Goal: Task Accomplishment & Management: Complete application form

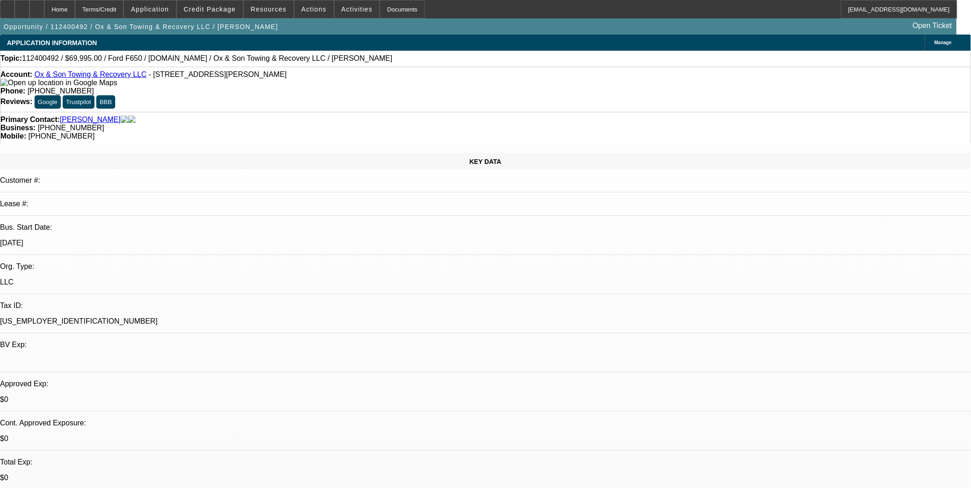
select select "0"
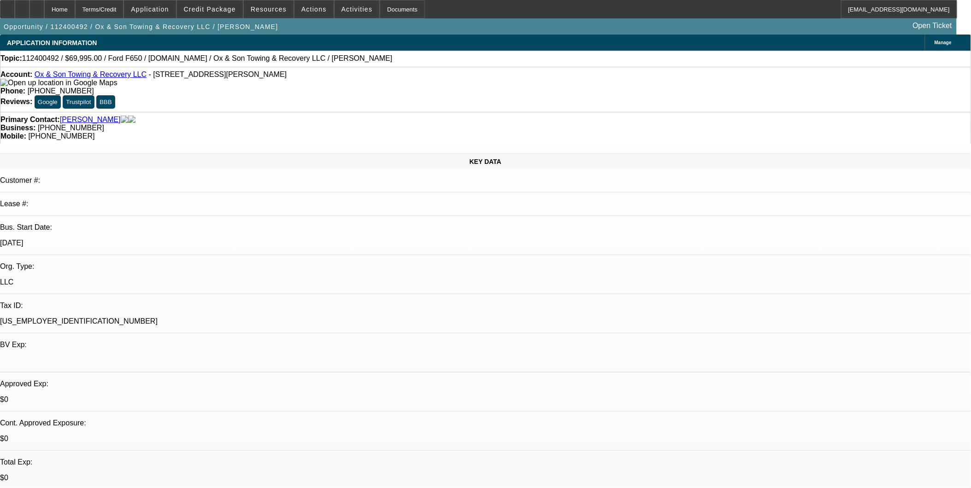
select select "0"
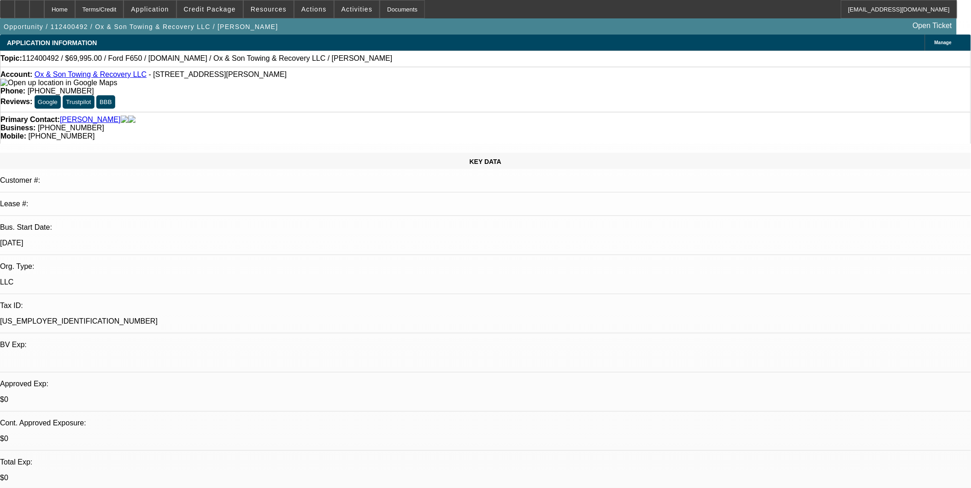
select select "0"
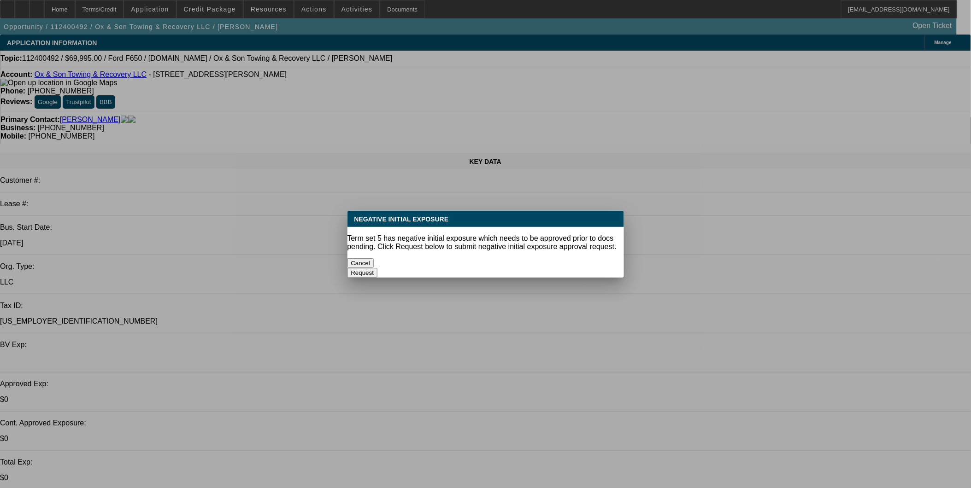
select select "1"
select select "3"
select select "6"
select select "1"
select select "3"
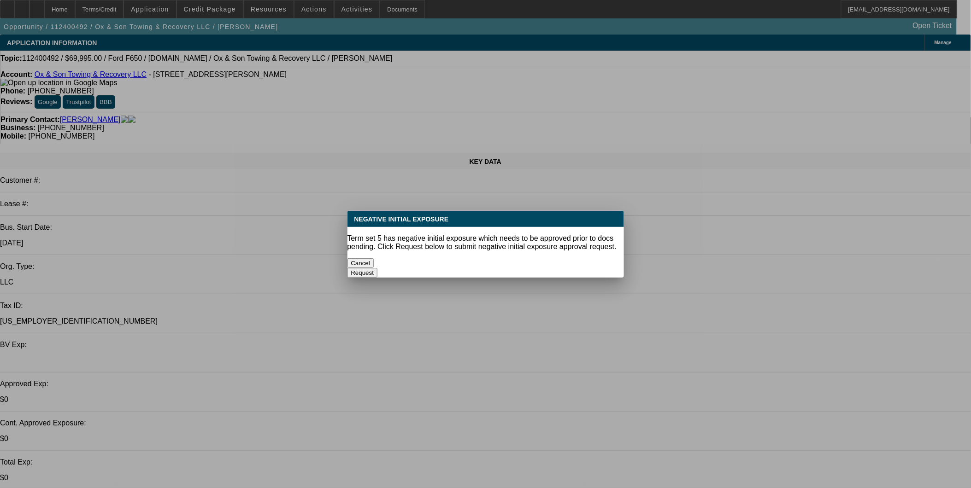
select select "6"
select select "1"
select select "3"
select select "6"
select select "1"
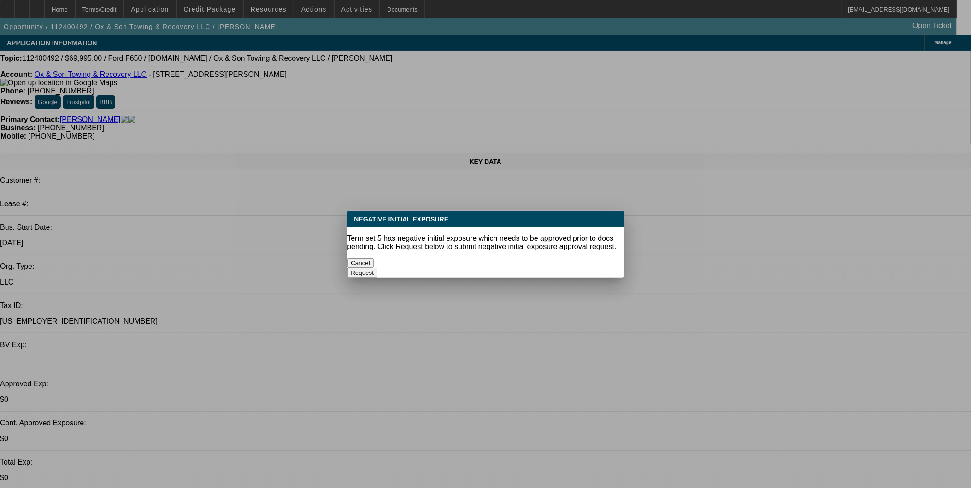
select select "3"
select select "6"
click at [374, 259] on button "Cancel" at bounding box center [360, 264] width 27 height 10
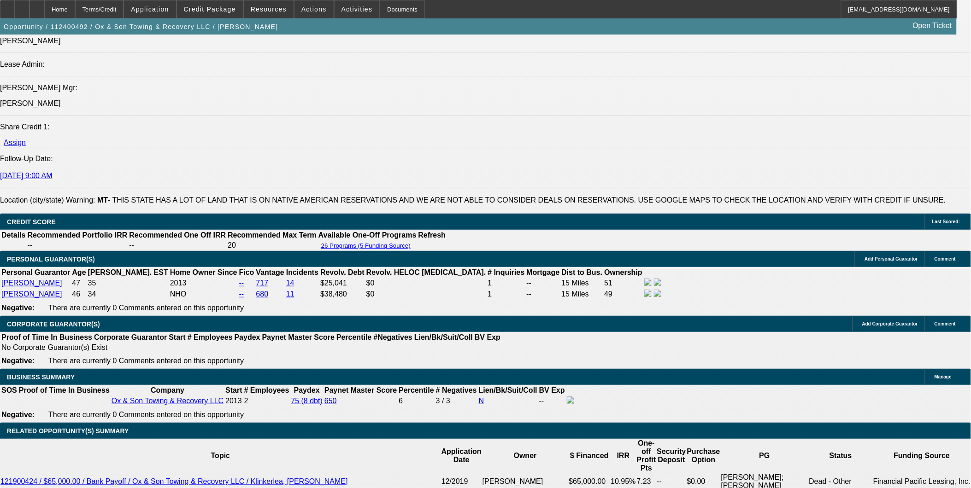
scroll to position [1228, 0]
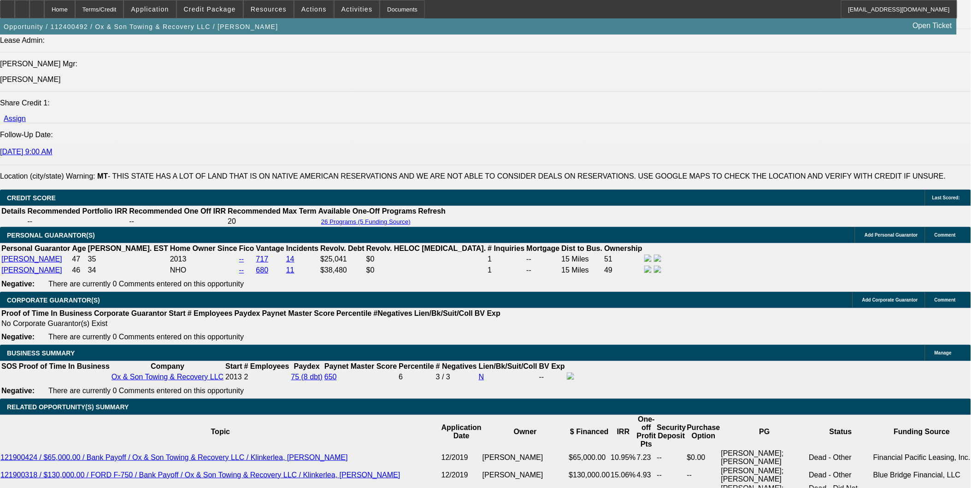
type input "1"
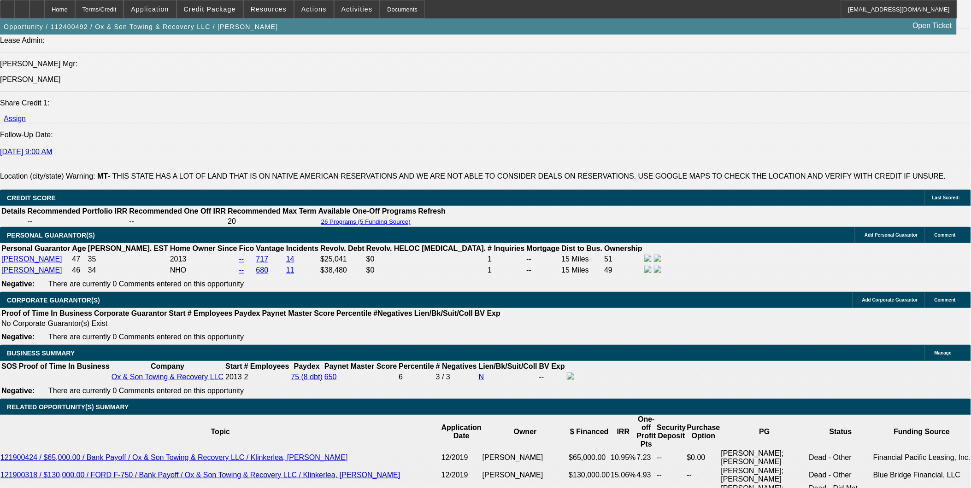
type input "UNKNOWN"
type input "1975"
type input "15.8"
type input "$1,975.00"
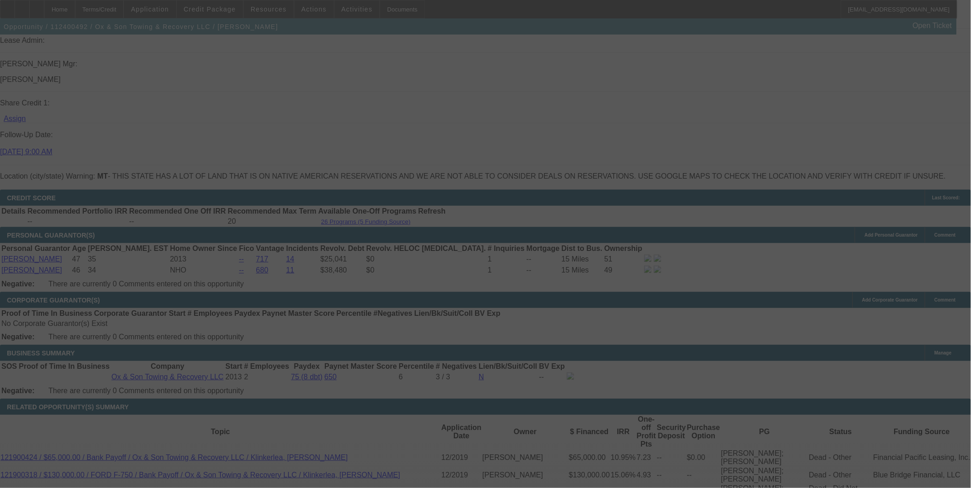
click at [795, 141] on div at bounding box center [485, 244] width 971 height 488
click at [789, 143] on div at bounding box center [485, 244] width 971 height 488
click at [803, 143] on div at bounding box center [485, 244] width 971 height 488
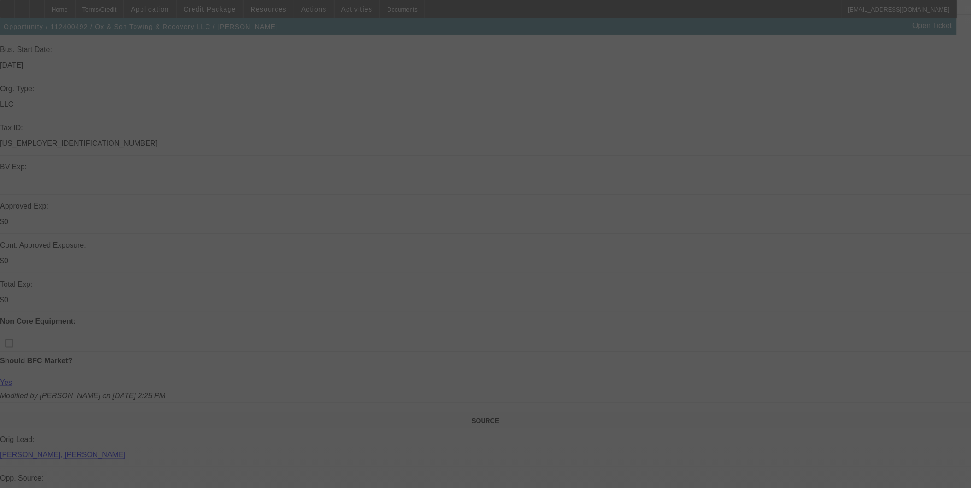
scroll to position [307, 0]
select select "0"
select select "3"
select select "0"
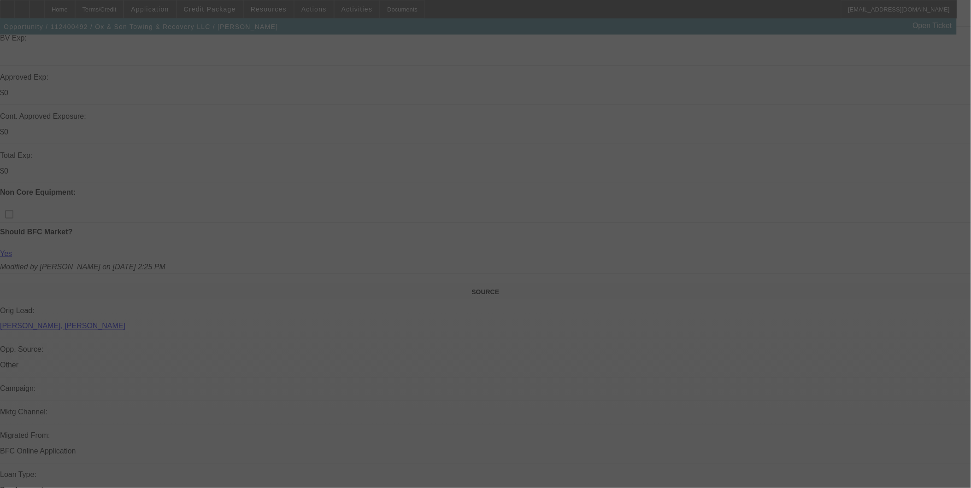
select select "6"
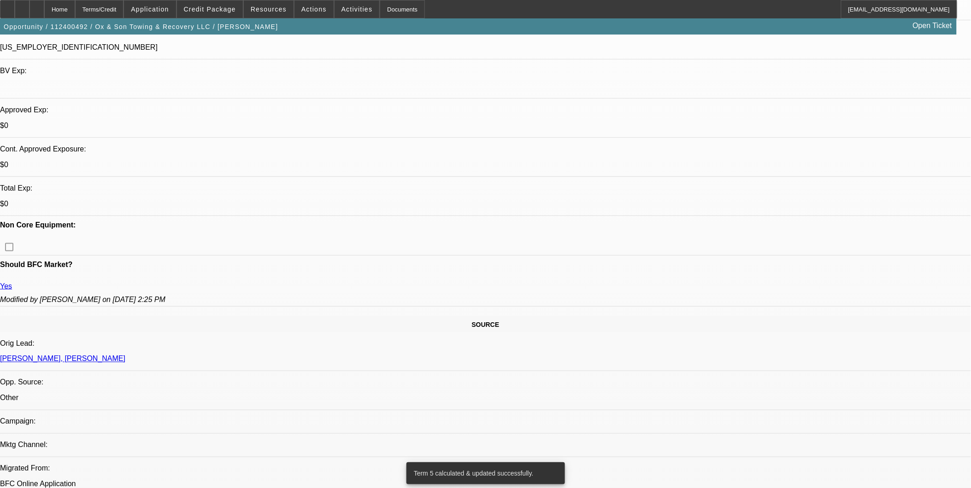
scroll to position [256, 0]
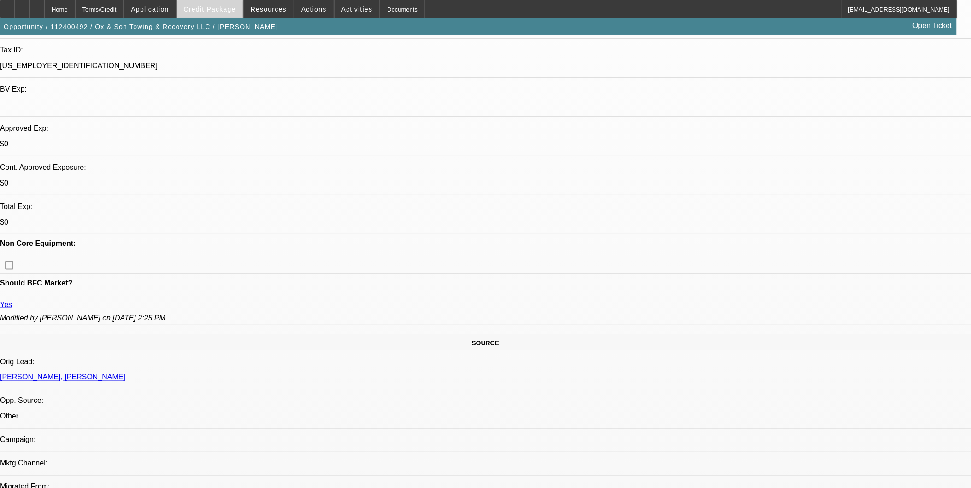
click at [223, 5] on span at bounding box center [210, 9] width 66 height 22
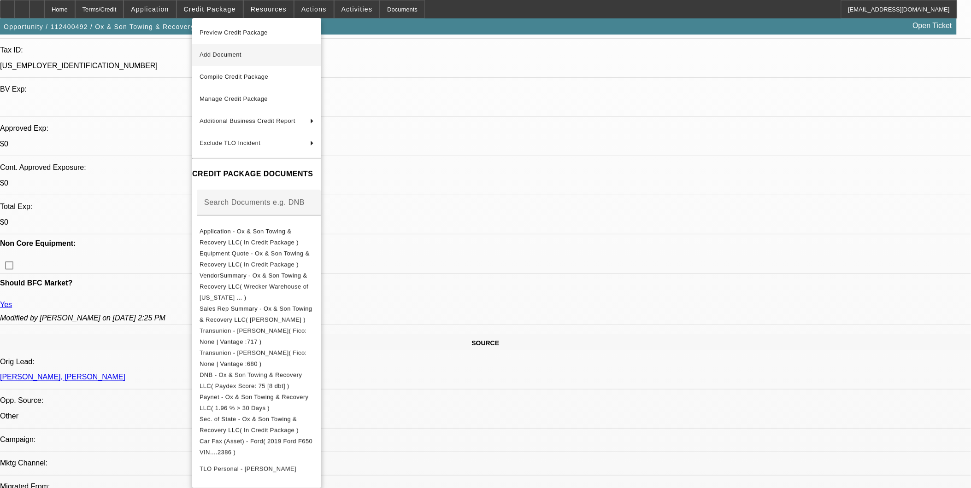
click at [288, 60] on span "Add Document" at bounding box center [257, 54] width 114 height 11
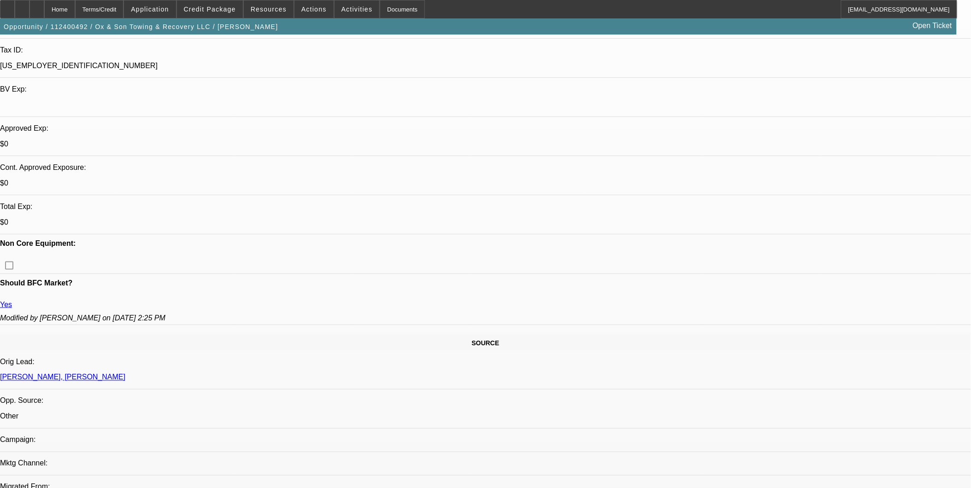
click at [37, 6] on icon at bounding box center [37, 6] width 0 height 0
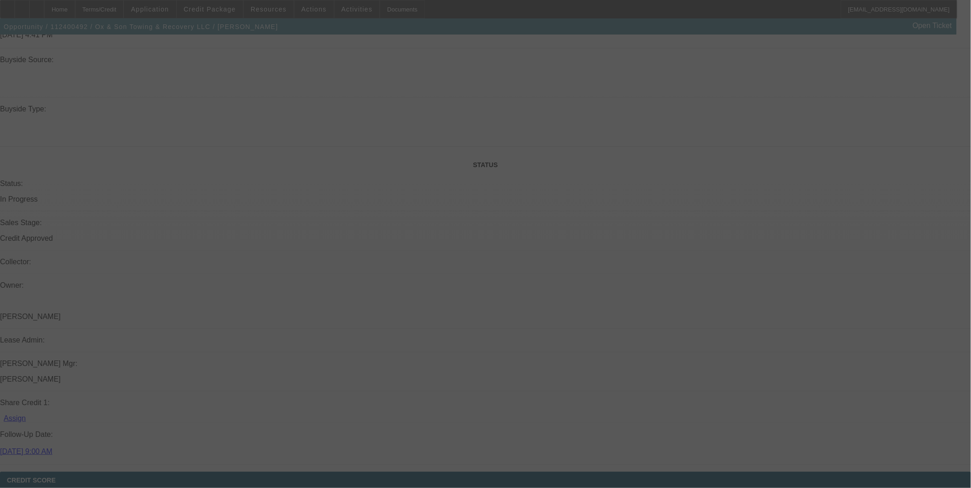
scroll to position [970, 0]
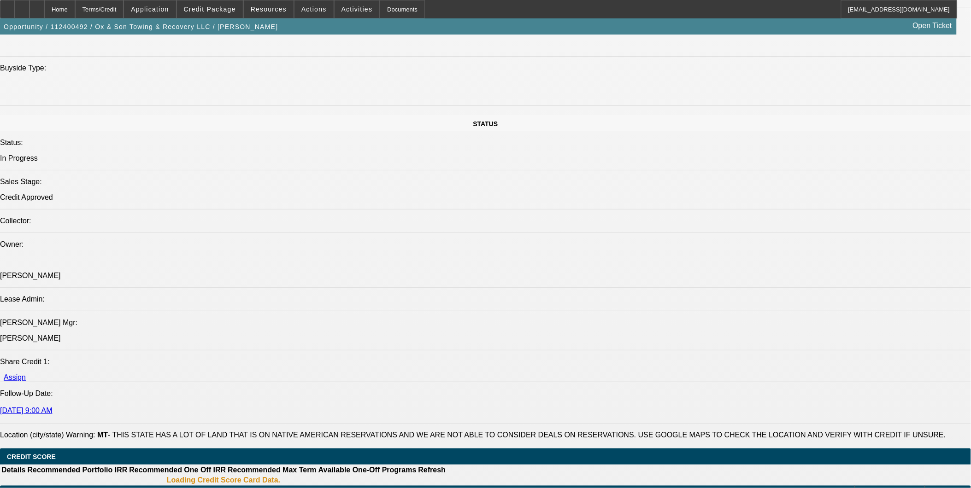
select select "0"
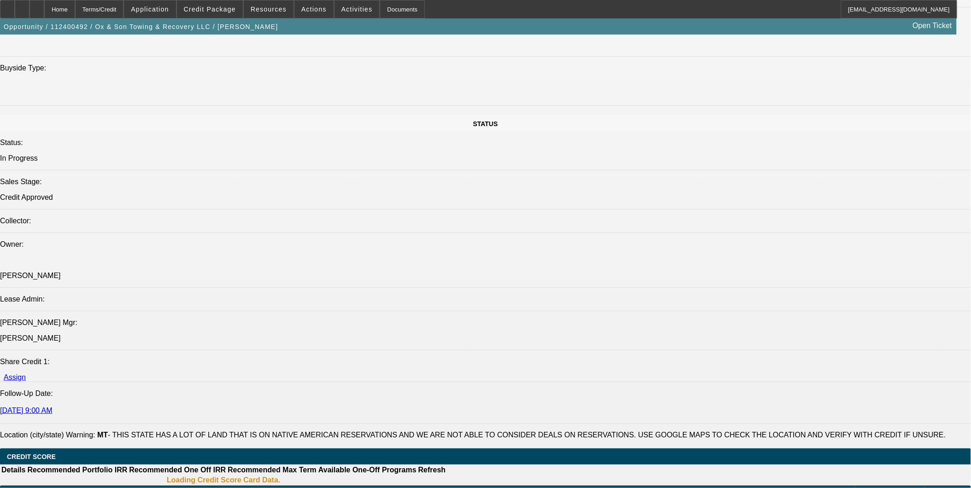
select select "0"
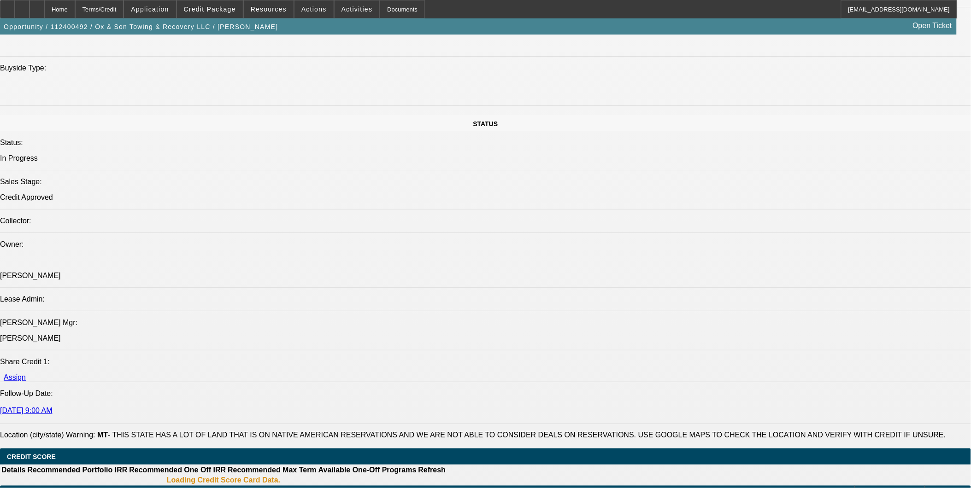
select select "0"
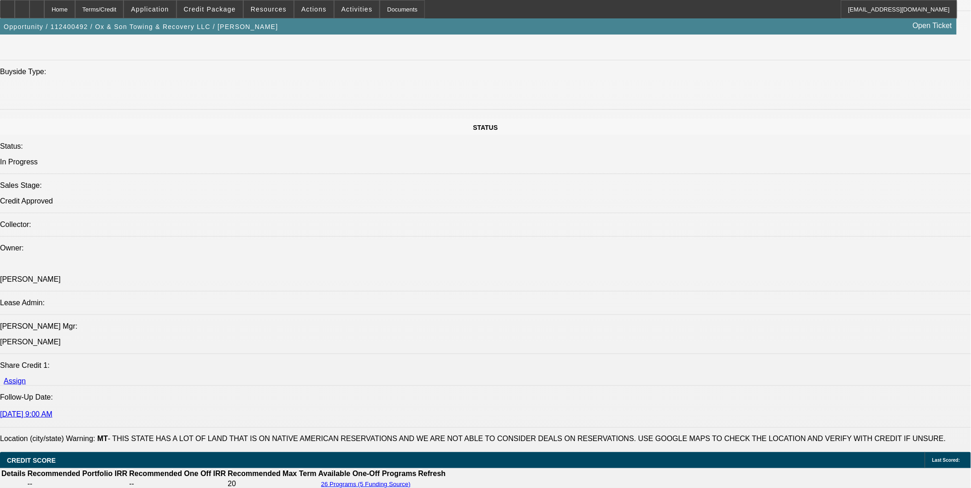
select select "1"
select select "3"
select select "6"
select select "1"
select select "3"
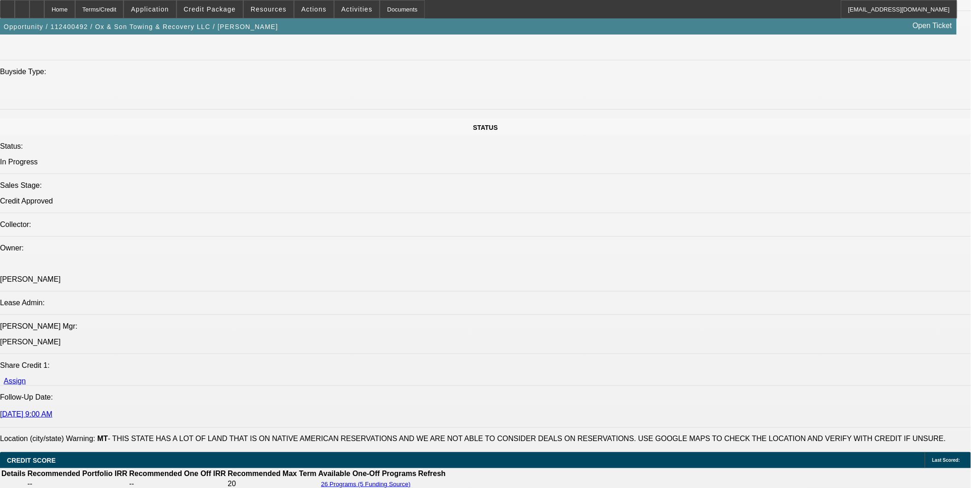
select select "6"
select select "1"
select select "3"
select select "6"
select select "1"
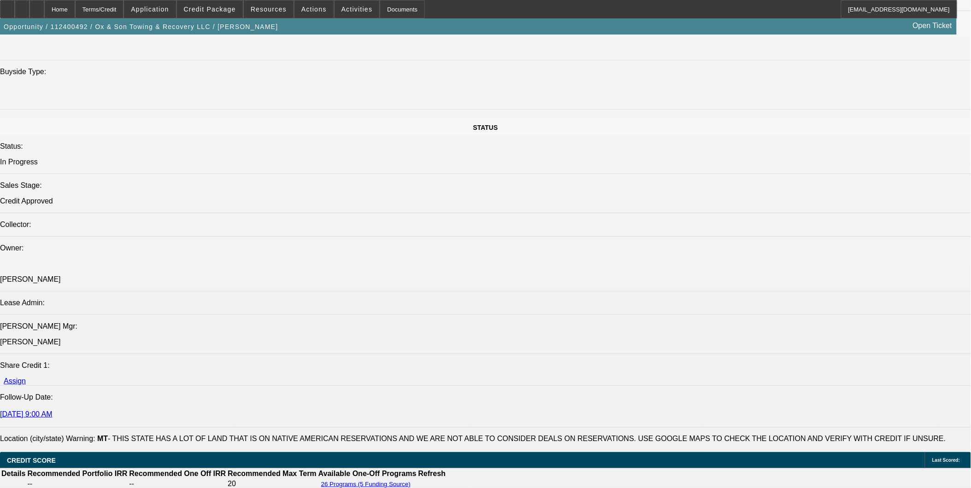
select select "3"
select select "6"
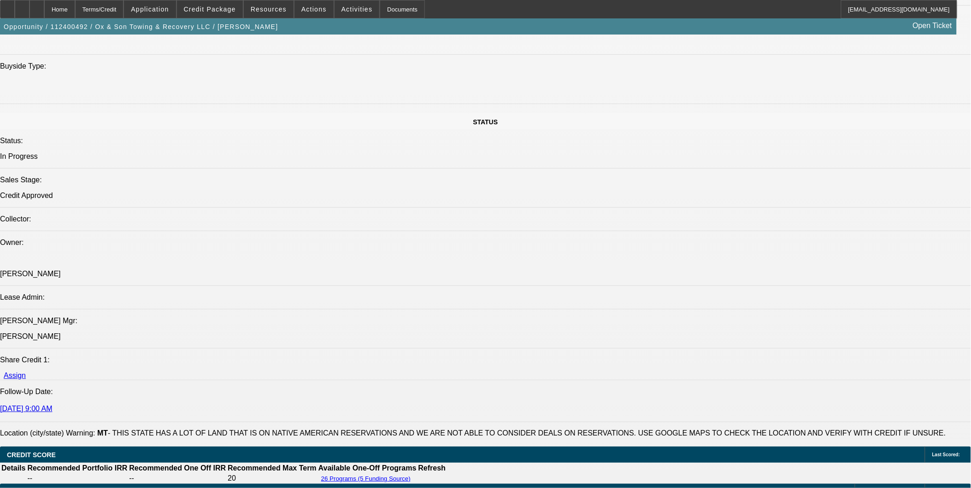
scroll to position [812, 0]
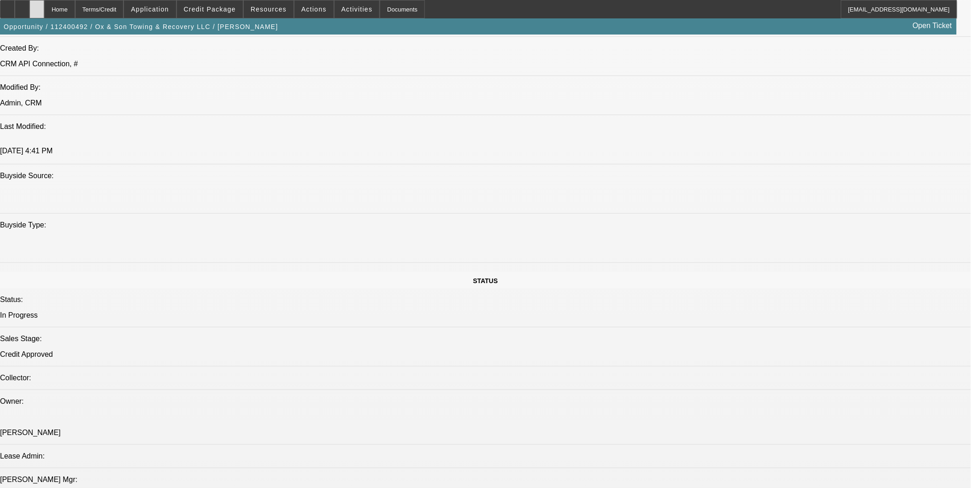
click at [37, 6] on icon at bounding box center [37, 6] width 0 height 0
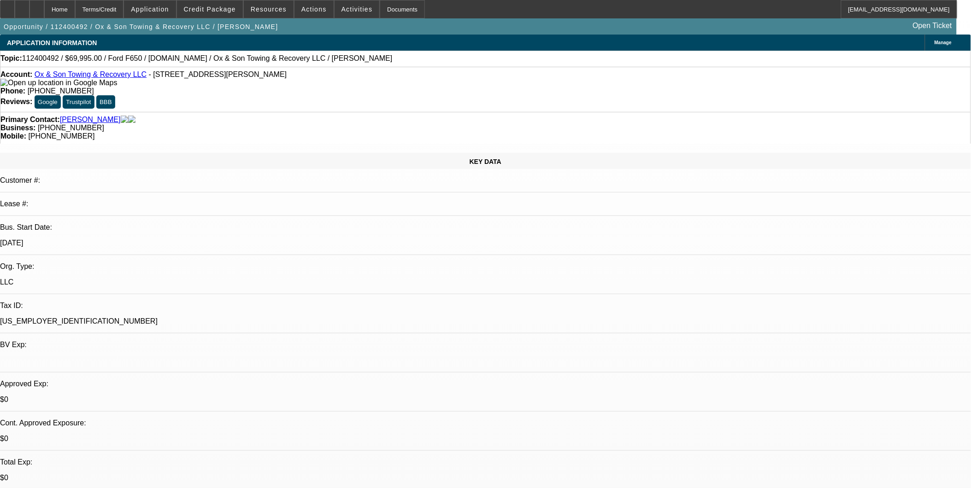
select select "0"
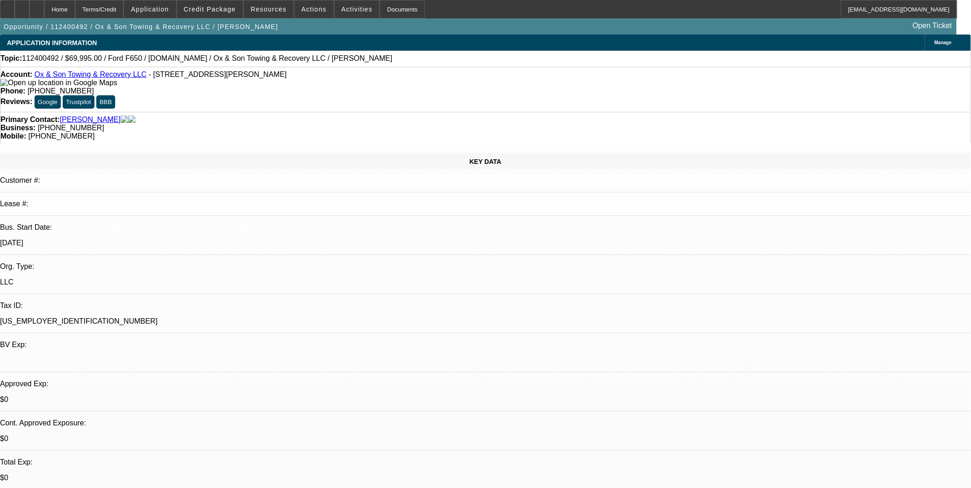
select select "0"
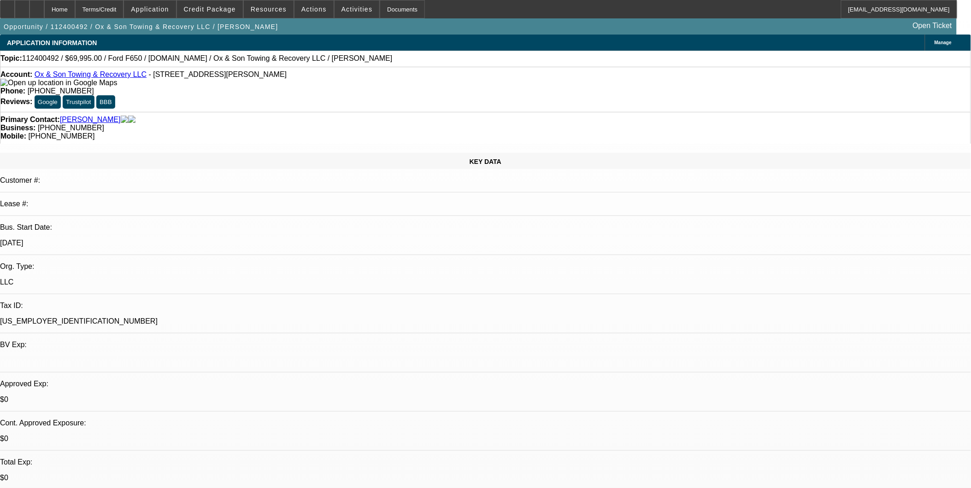
select select "0"
select select "1"
select select "3"
select select "6"
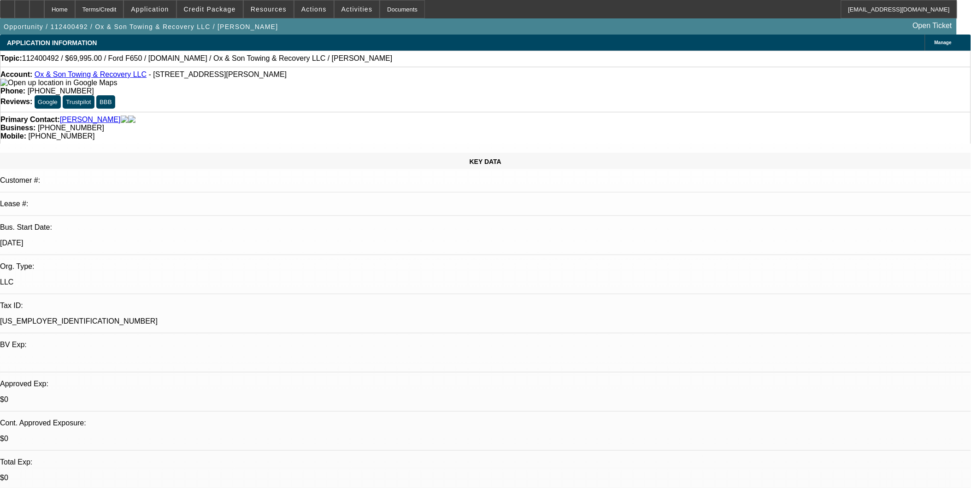
select select "1"
select select "3"
select select "6"
select select "1"
select select "3"
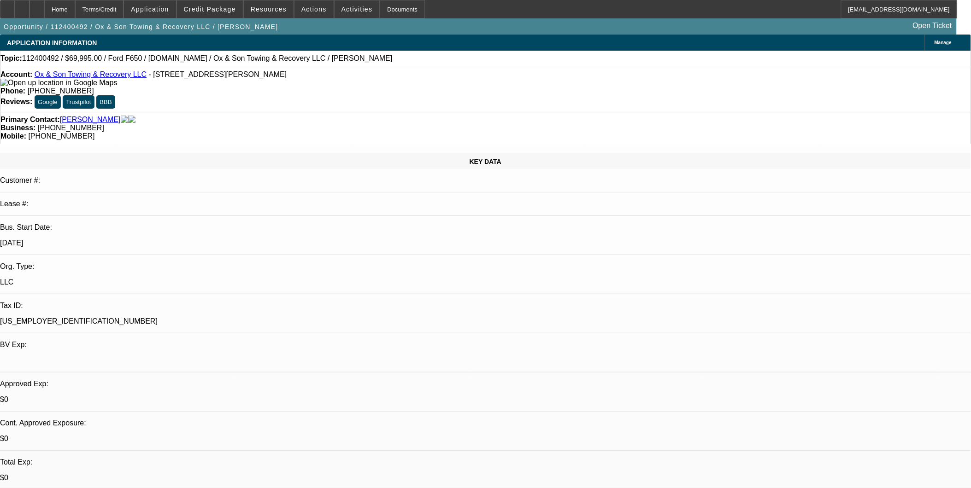
select select "6"
select select "1"
select select "3"
select select "6"
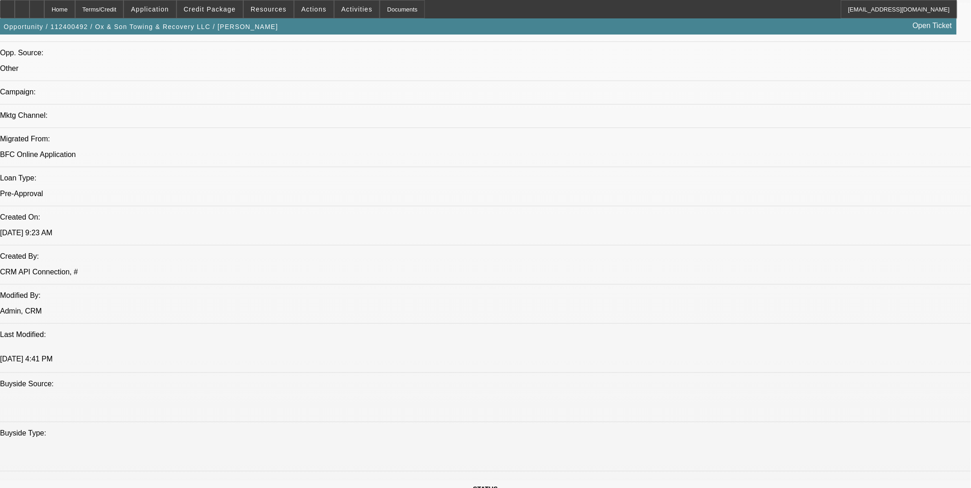
scroll to position [358, 0]
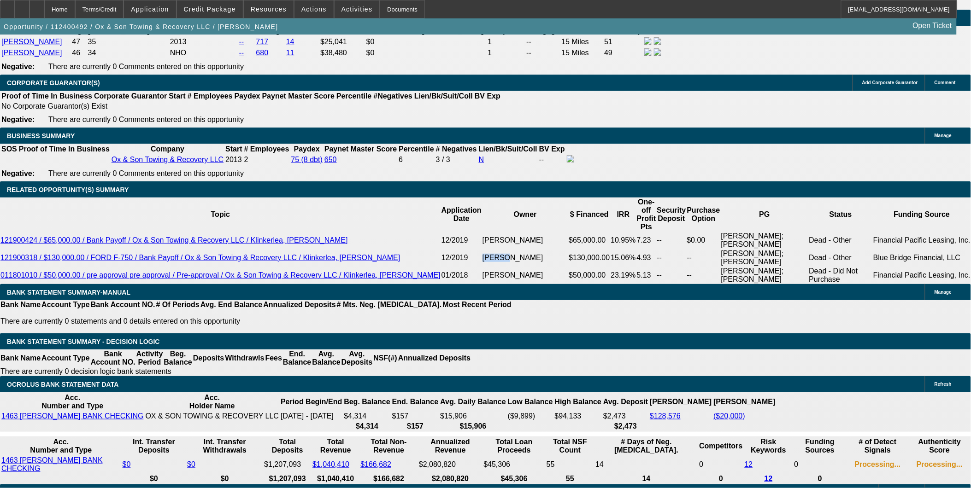
scroll to position [1382, 0]
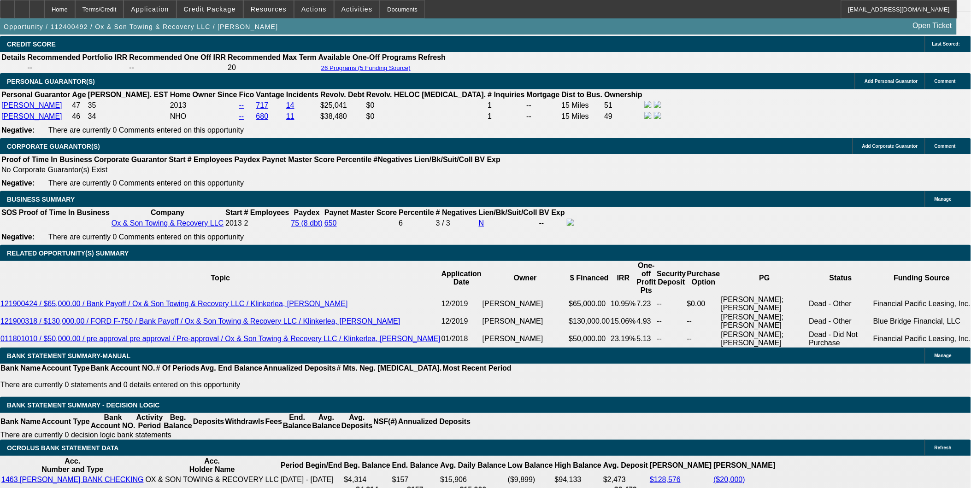
type input "21"
type input "UNKNOWN"
type input "2100"
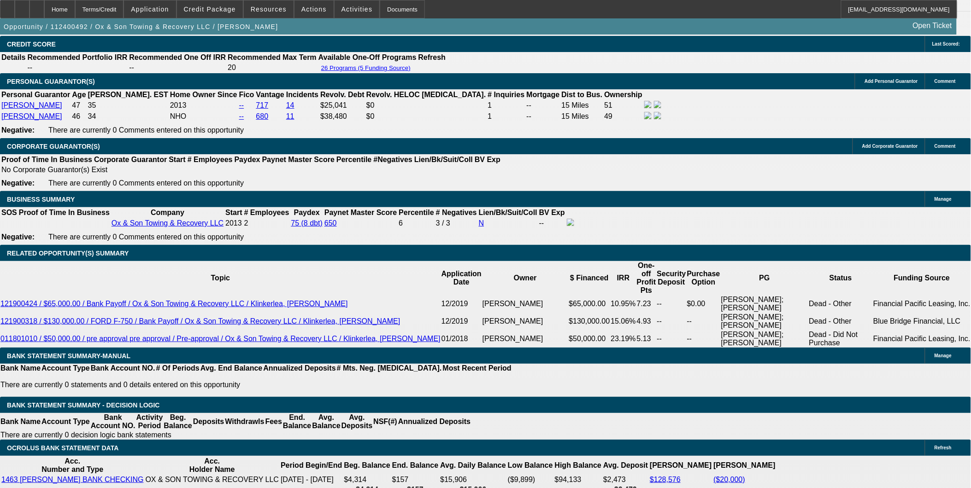
type input "19.2"
type input "$2,100.00"
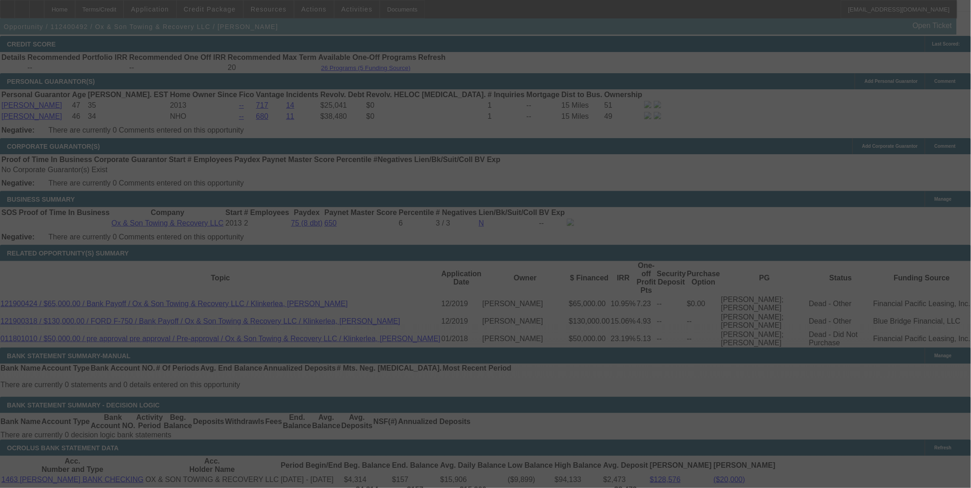
select select "0"
select select "3"
select select "0"
select select "6"
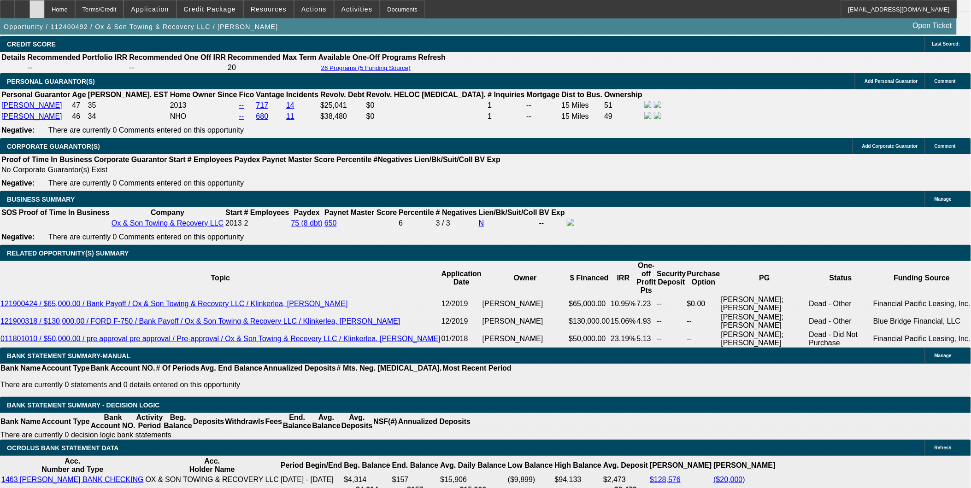
click at [44, 15] on div at bounding box center [36, 9] width 15 height 18
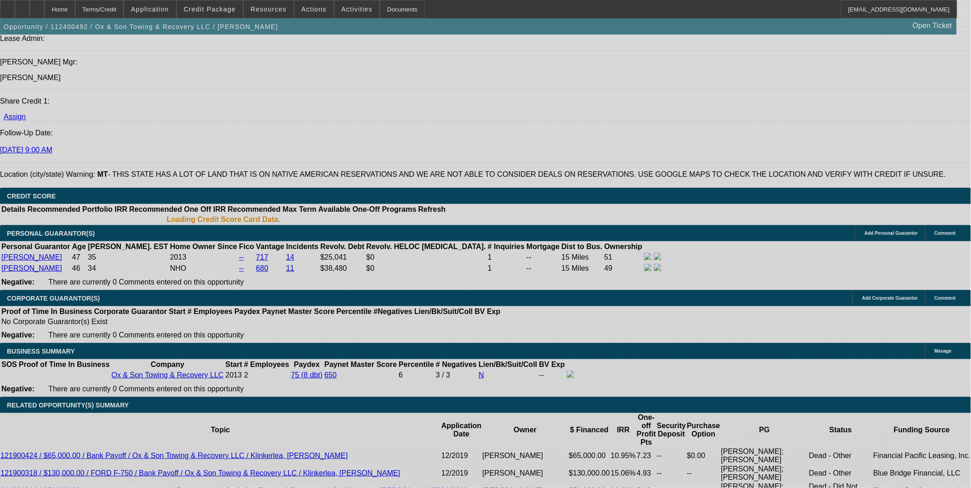
select select "0"
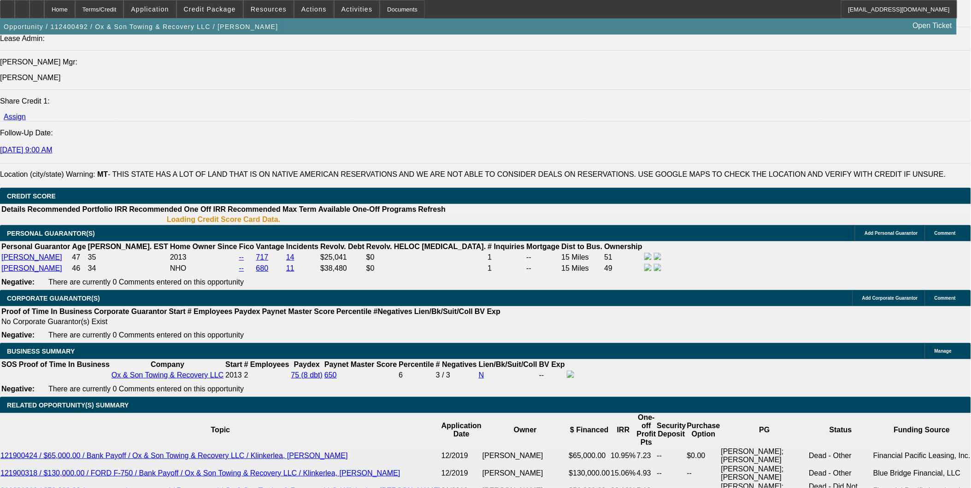
select select "0"
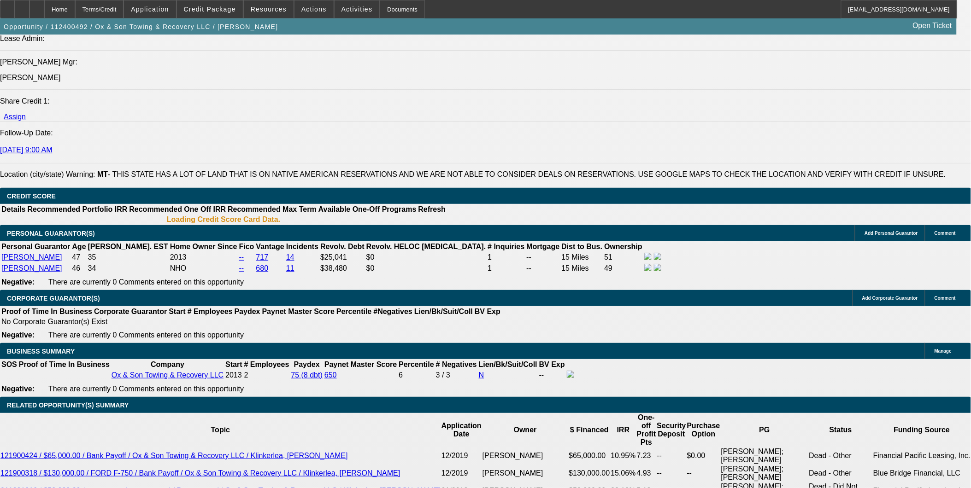
select select "0"
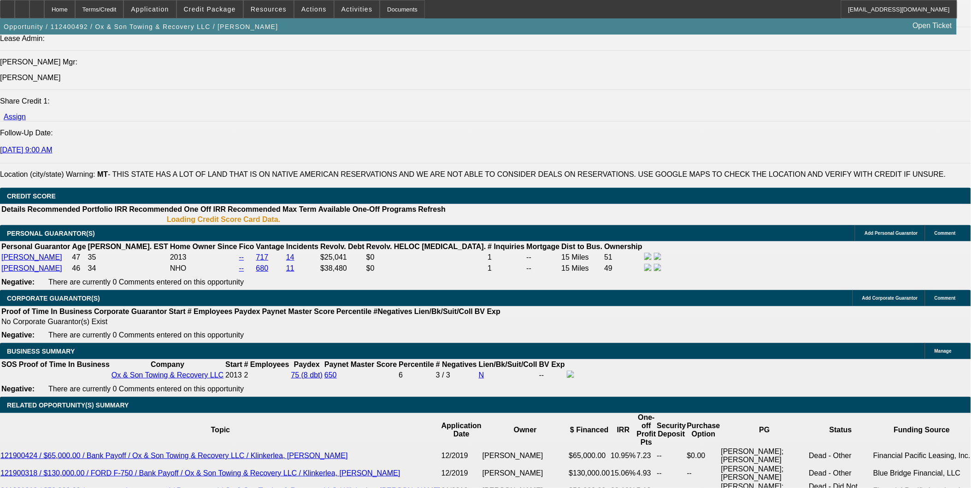
select select "0"
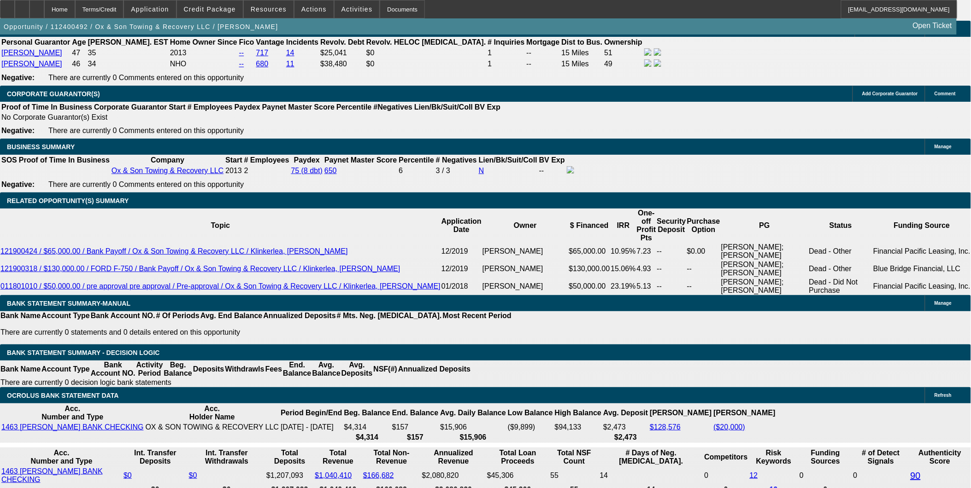
select select "1"
select select "3"
select select "6"
select select "1"
select select "3"
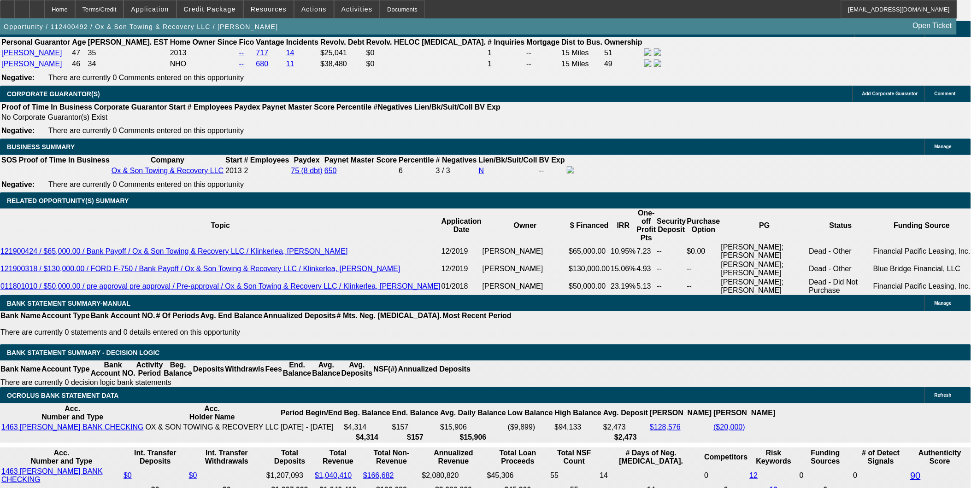
select select "6"
select select "1"
select select "3"
select select "6"
select select "1"
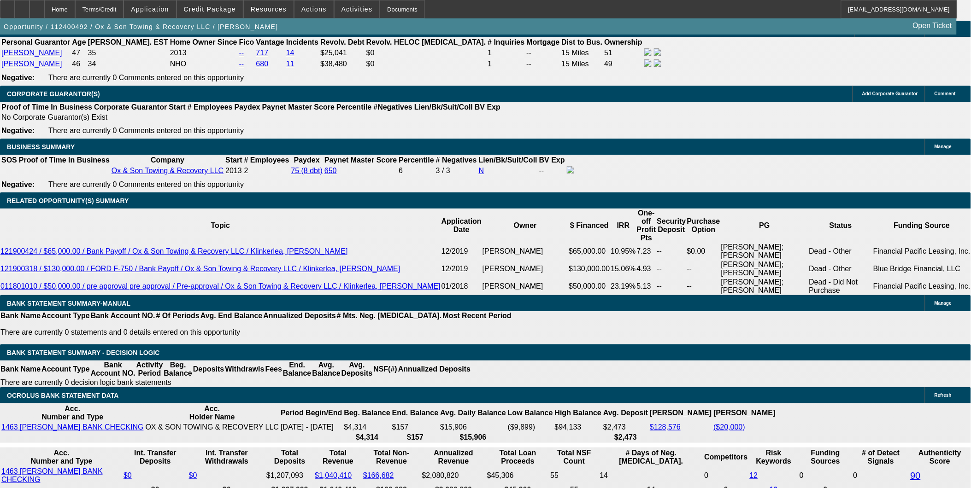
select select "3"
select select "6"
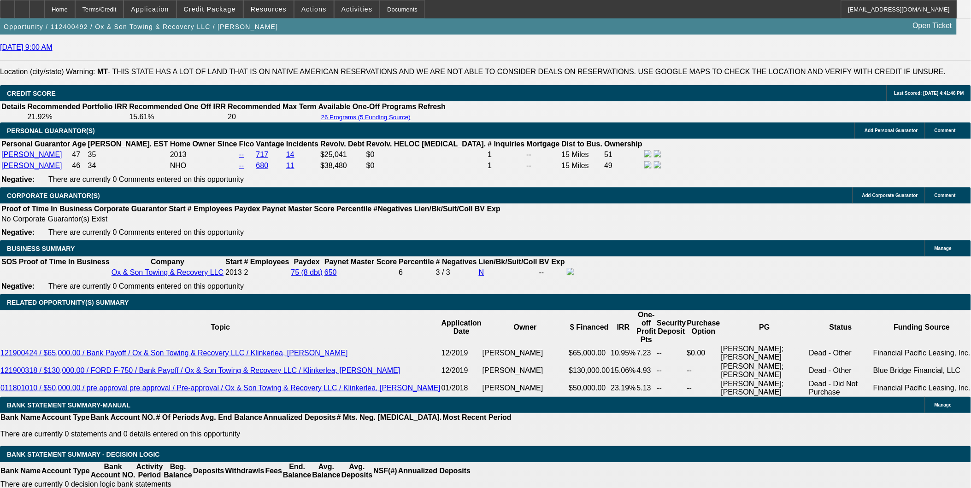
scroll to position [1386, 0]
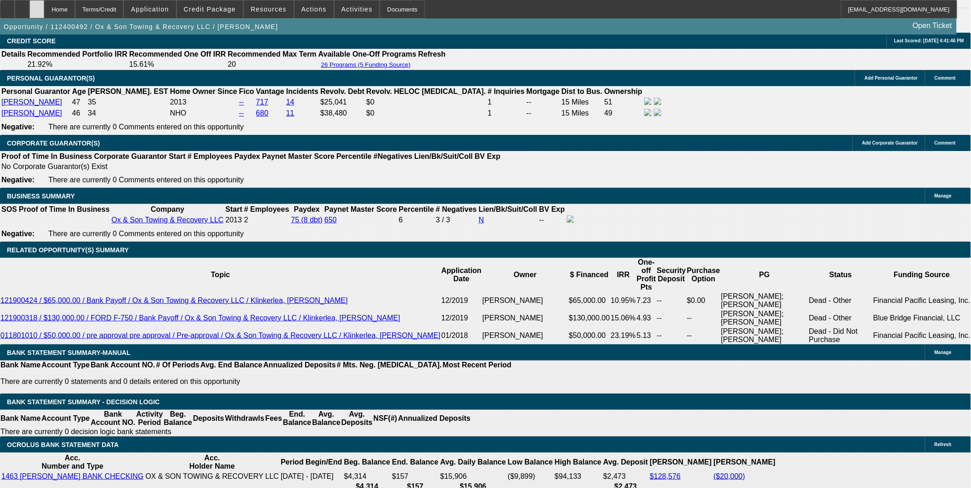
click at [44, 2] on div at bounding box center [36, 9] width 15 height 18
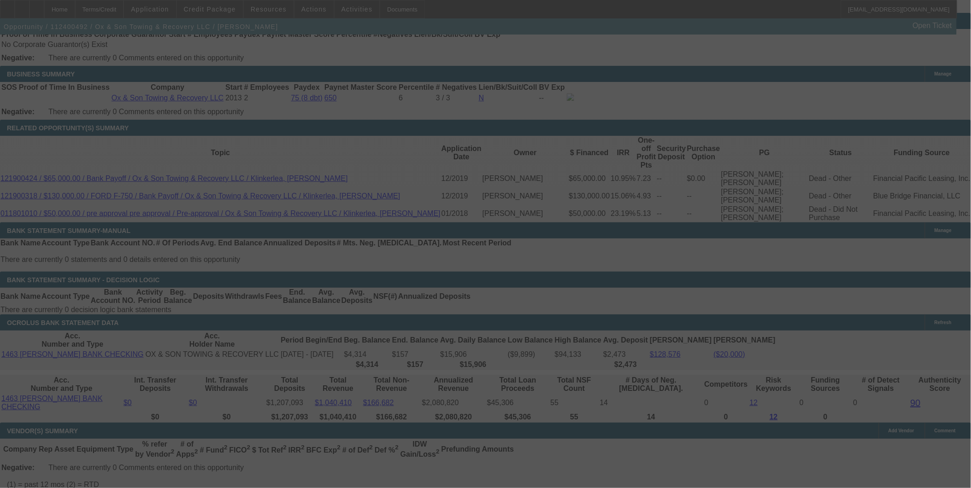
scroll to position [1541, 0]
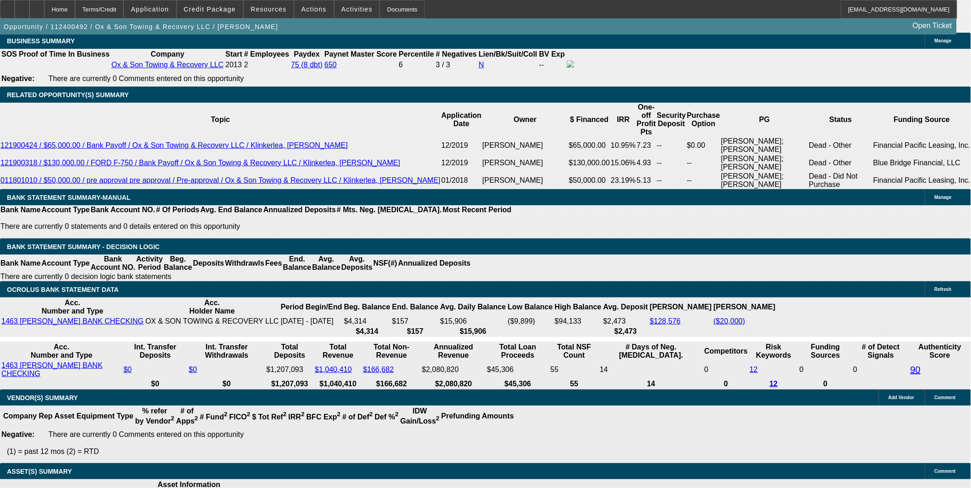
select select "0"
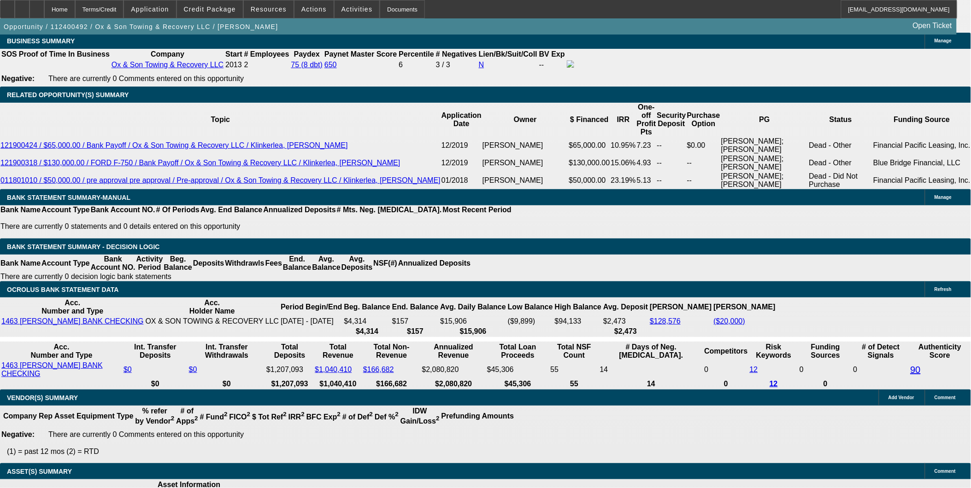
select select "0"
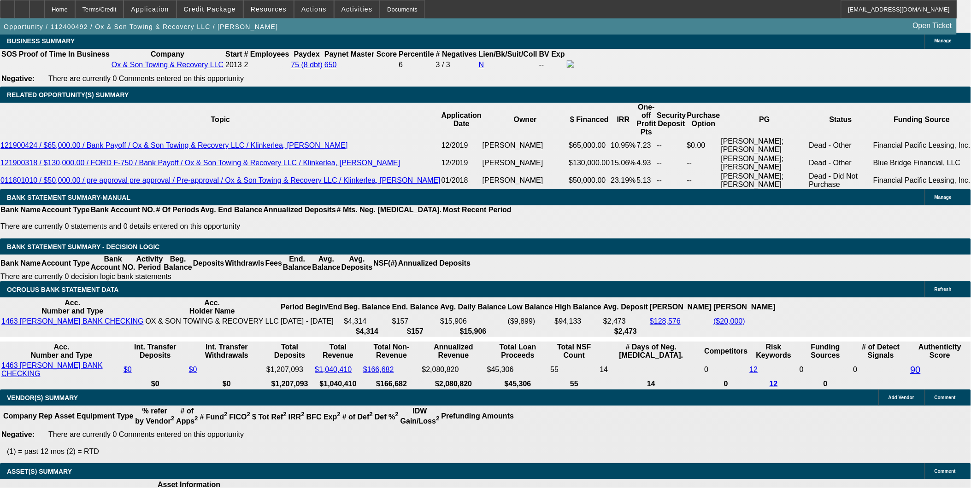
select select "0"
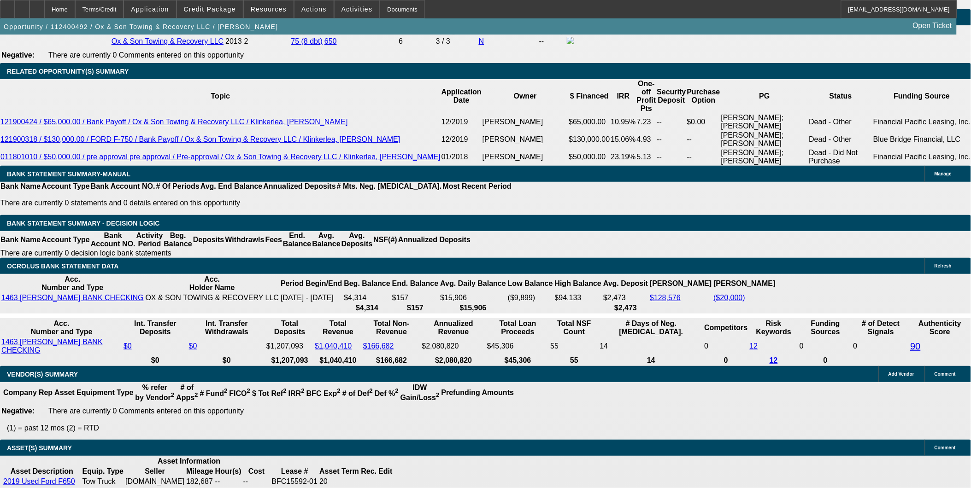
select select "1"
select select "3"
select select "6"
select select "1"
select select "3"
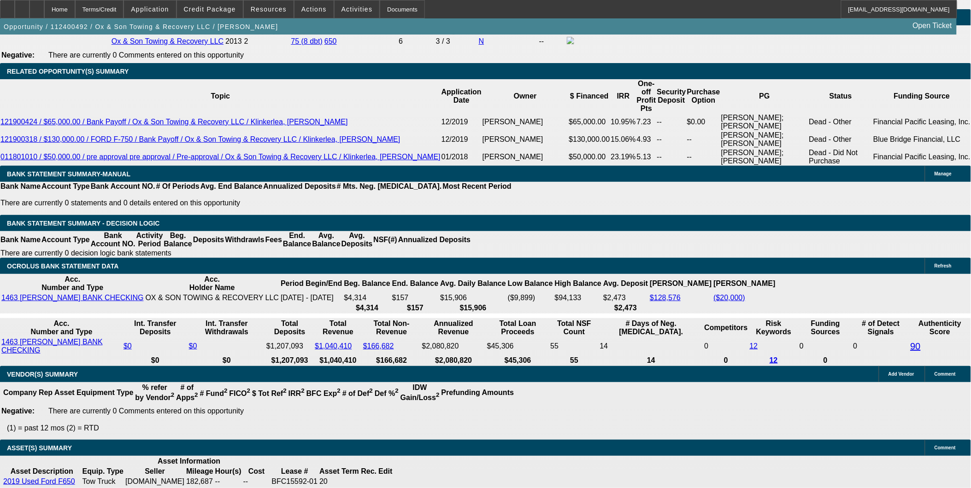
select select "6"
select select "1"
select select "3"
select select "6"
select select "1"
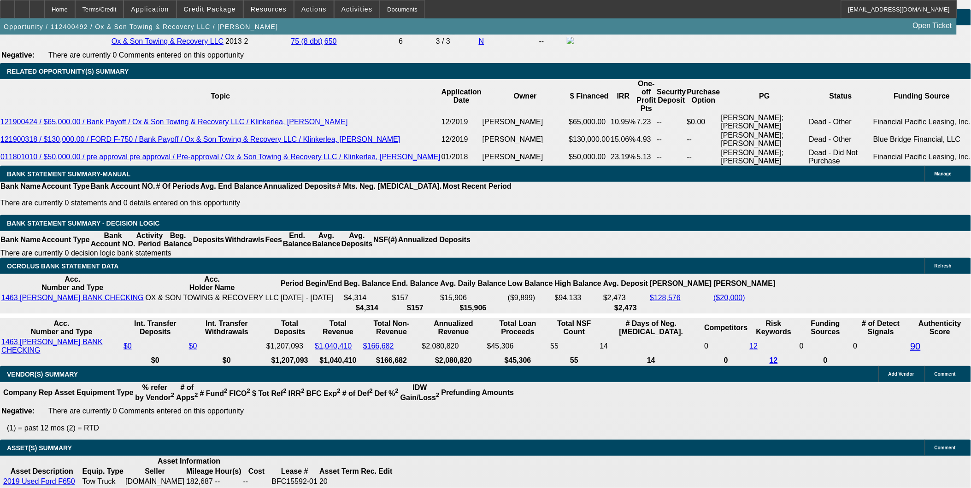
select select "3"
select select "6"
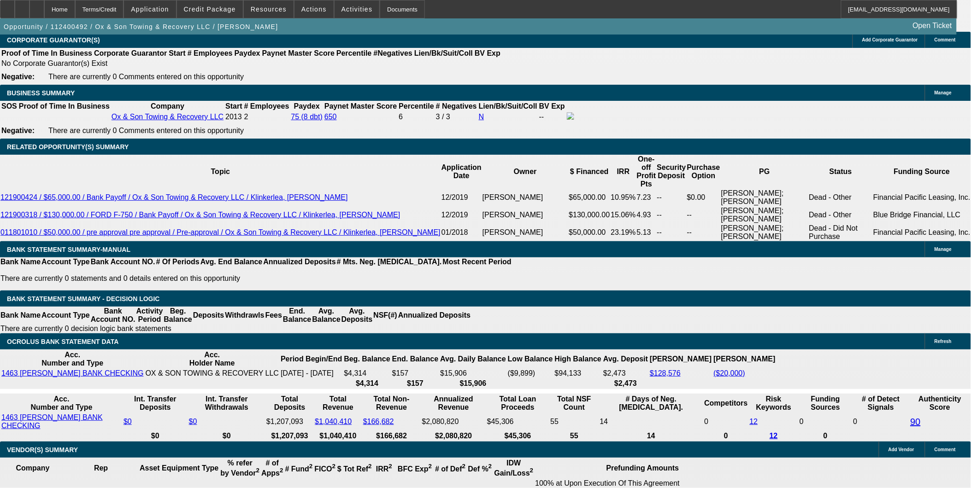
scroll to position [1412, 0]
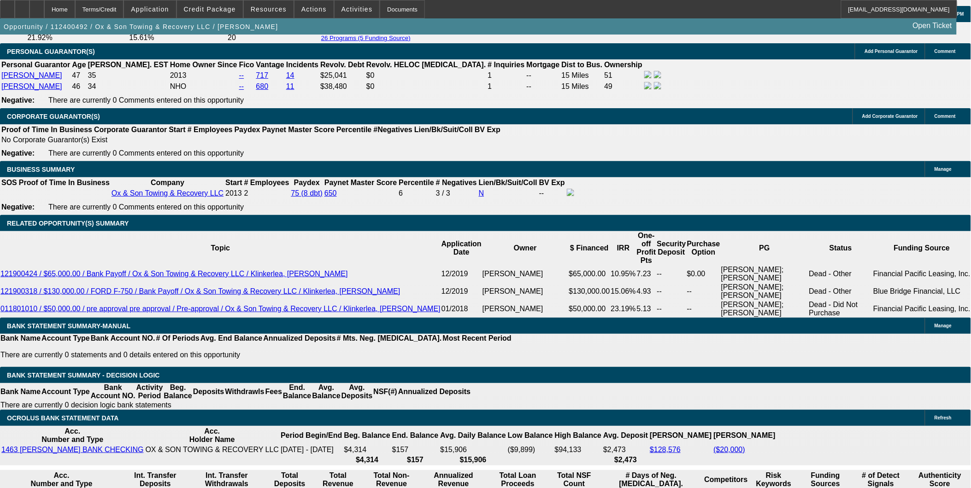
drag, startPoint x: 328, startPoint y: 109, endPoint x: 346, endPoint y: 109, distance: 17.5
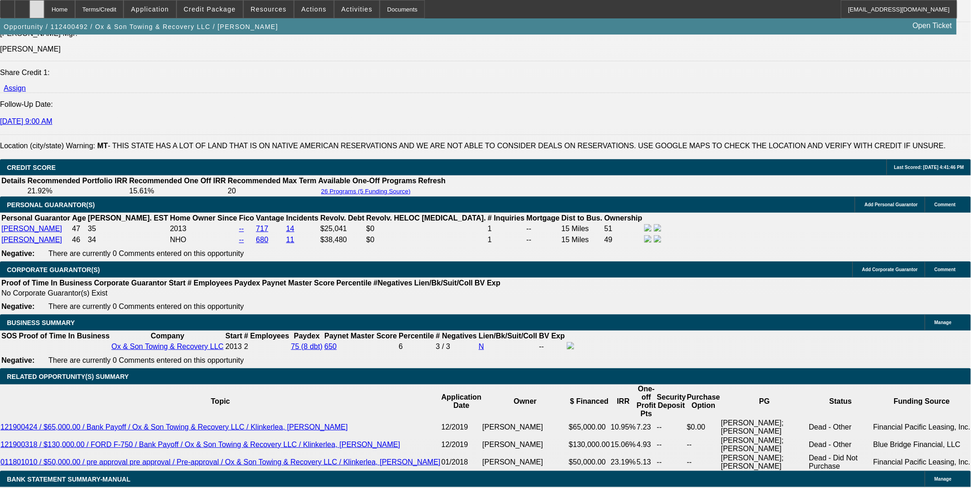
click at [37, 6] on icon at bounding box center [37, 6] width 0 height 0
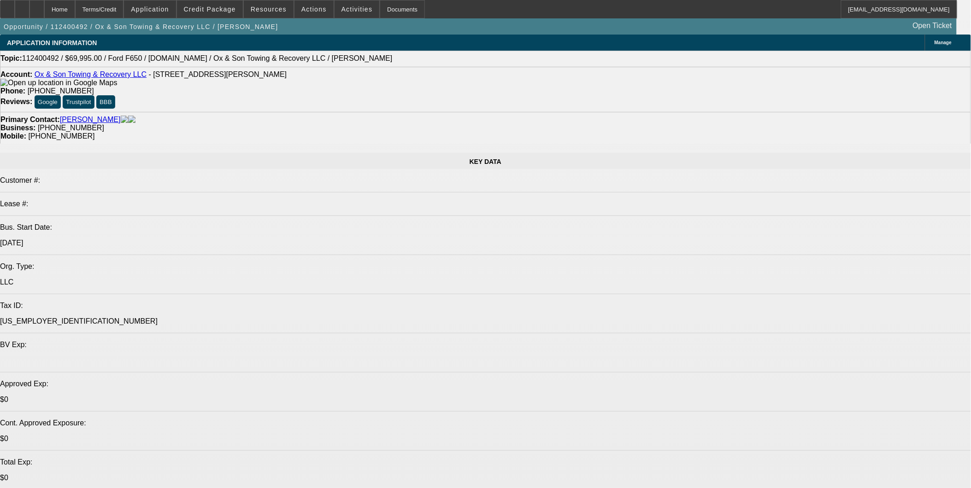
select select "0"
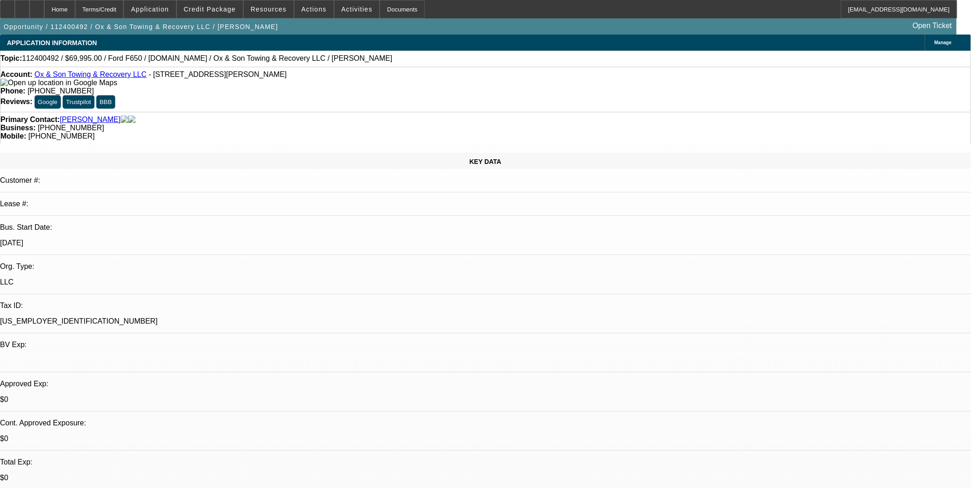
select select "0"
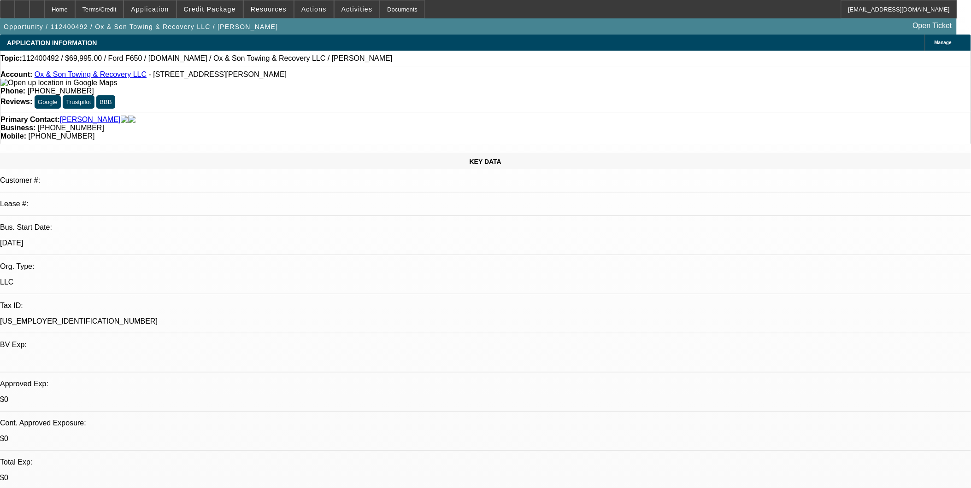
select select "0"
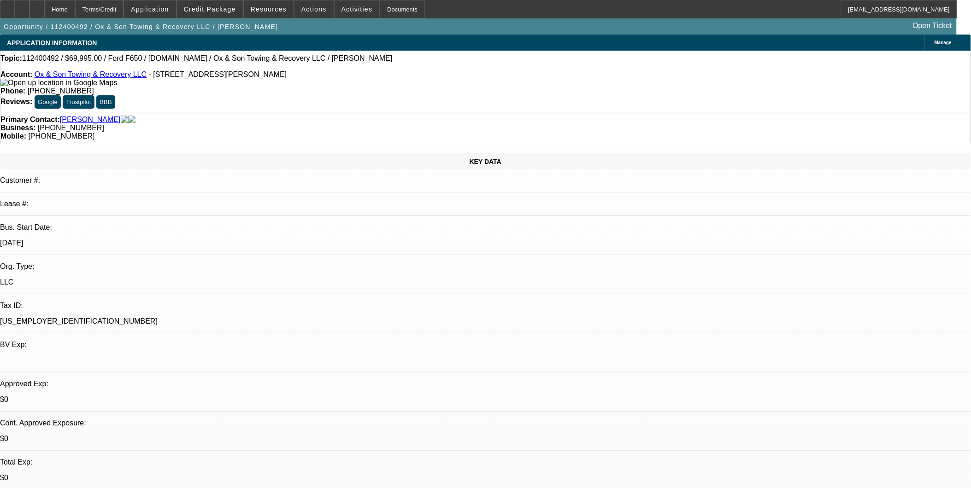
select select "0"
select select "1"
select select "3"
select select "6"
select select "1"
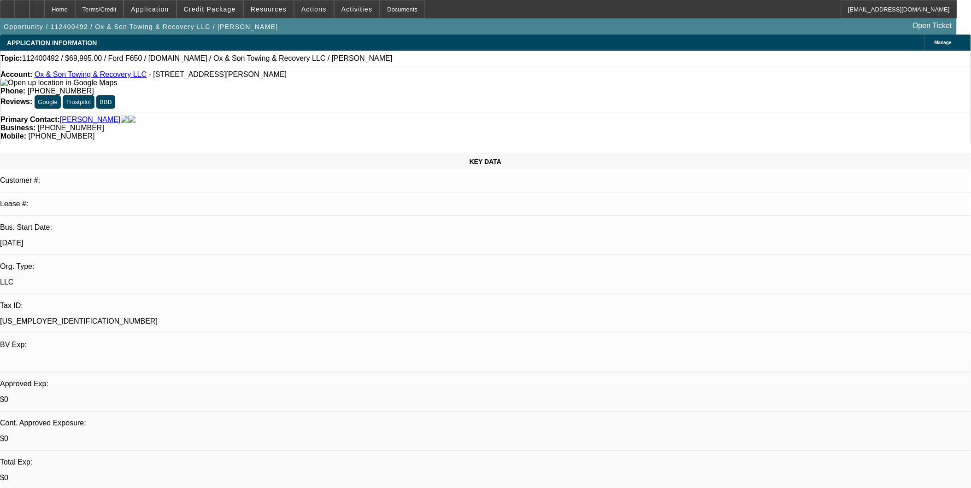
select select "3"
select select "6"
select select "1"
select select "3"
select select "6"
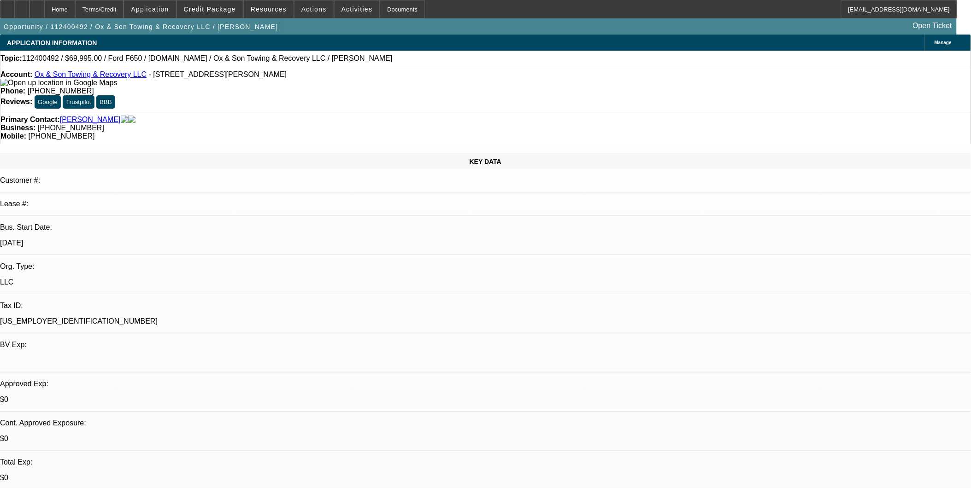
select select "1"
select select "3"
select select "6"
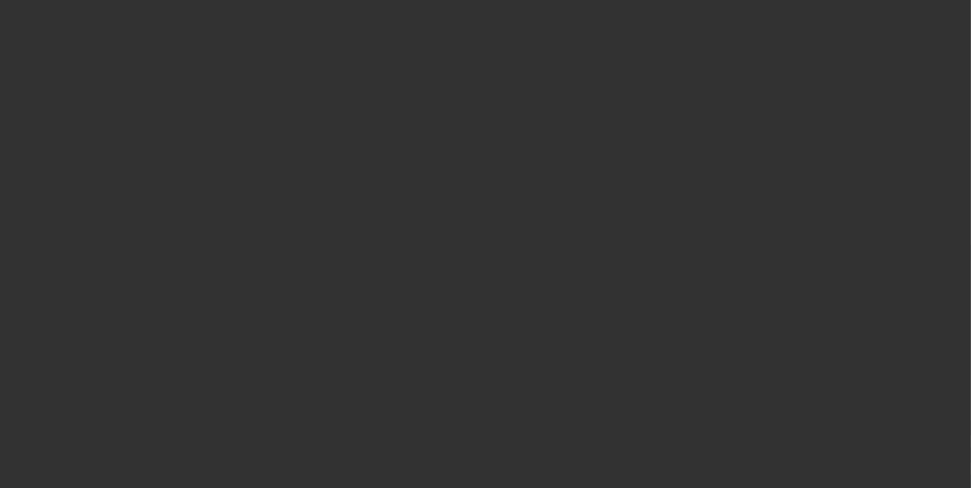
click at [969, 215] on div at bounding box center [485, 244] width 971 height 488
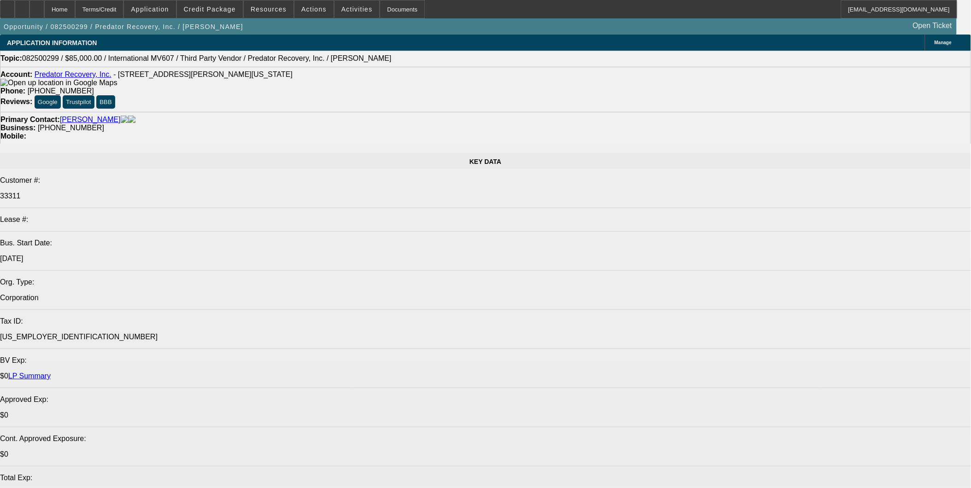
select select "0"
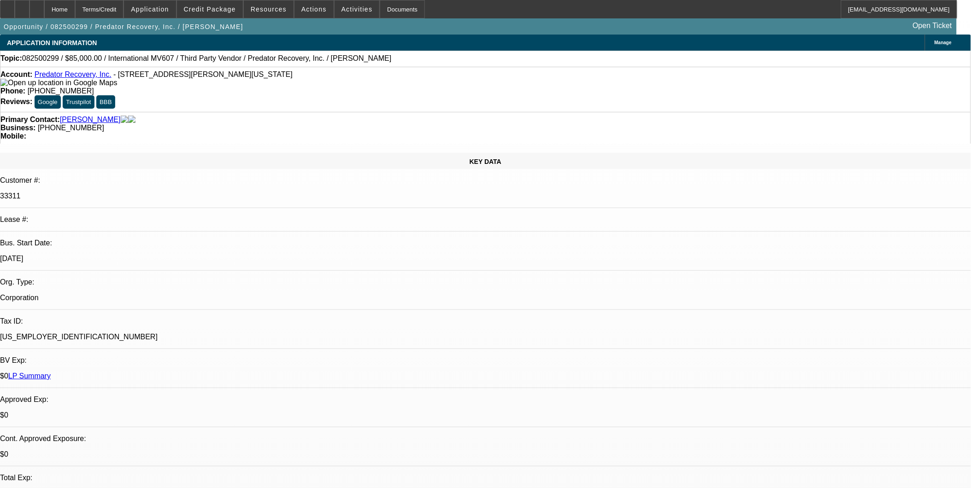
select select "0"
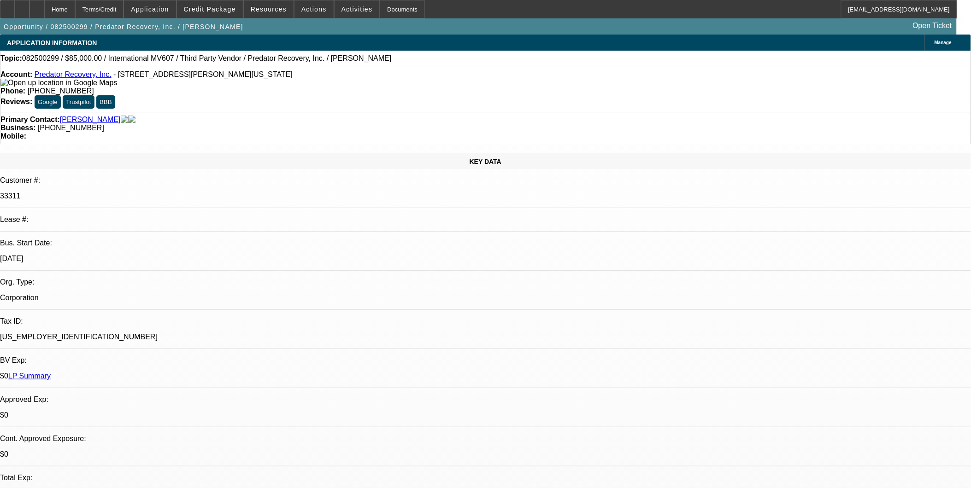
select select "0"
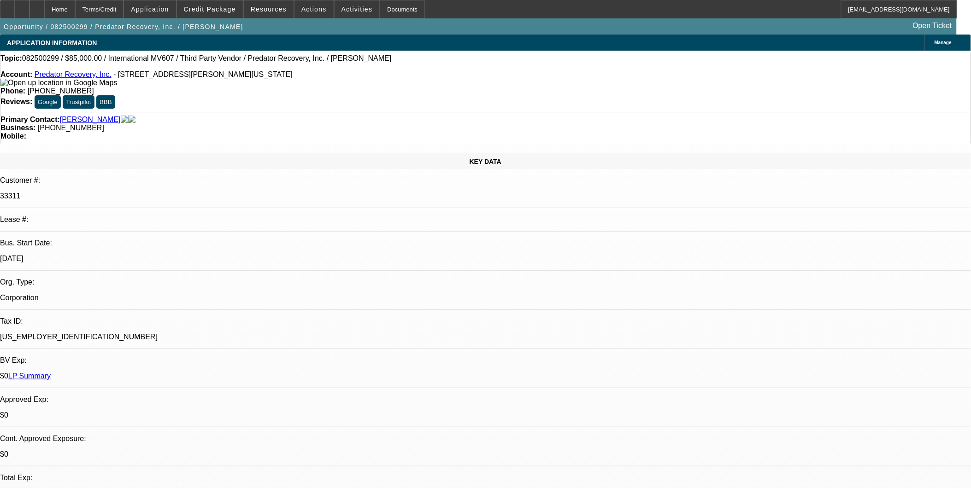
select select "0"
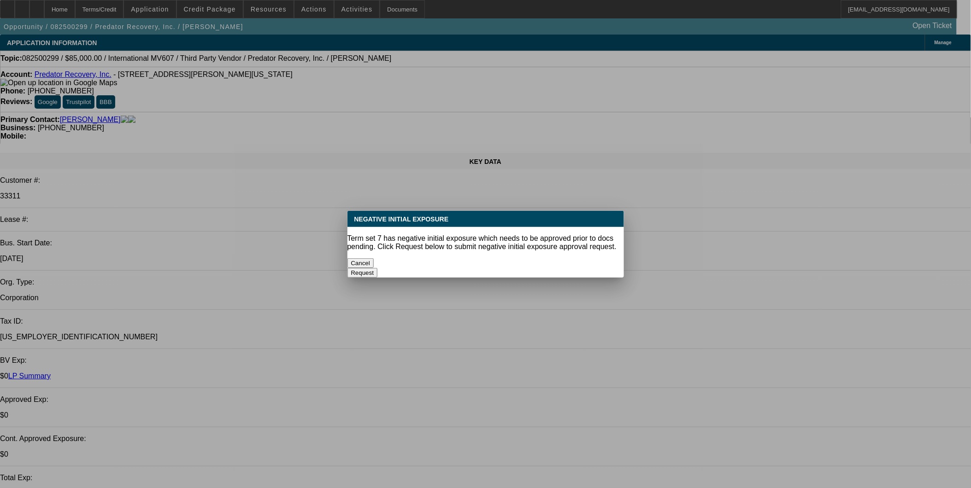
select select "1"
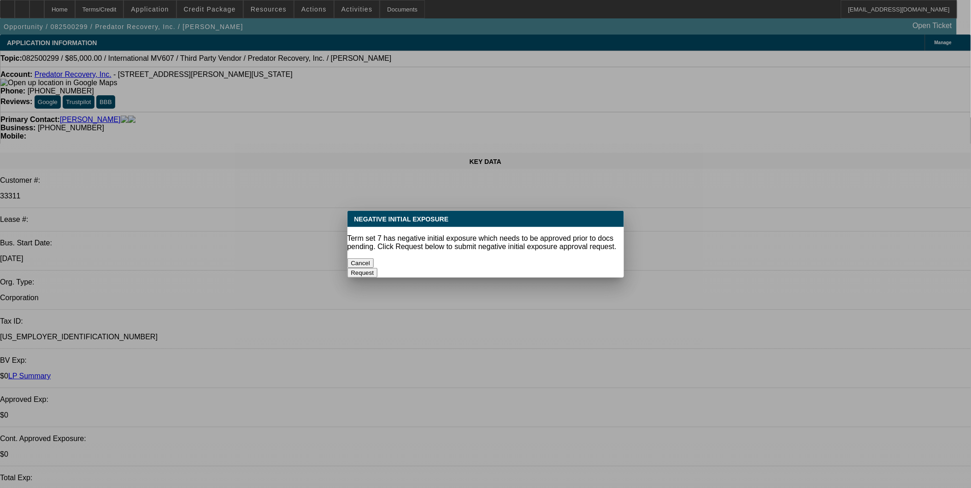
select select "1"
select select "6"
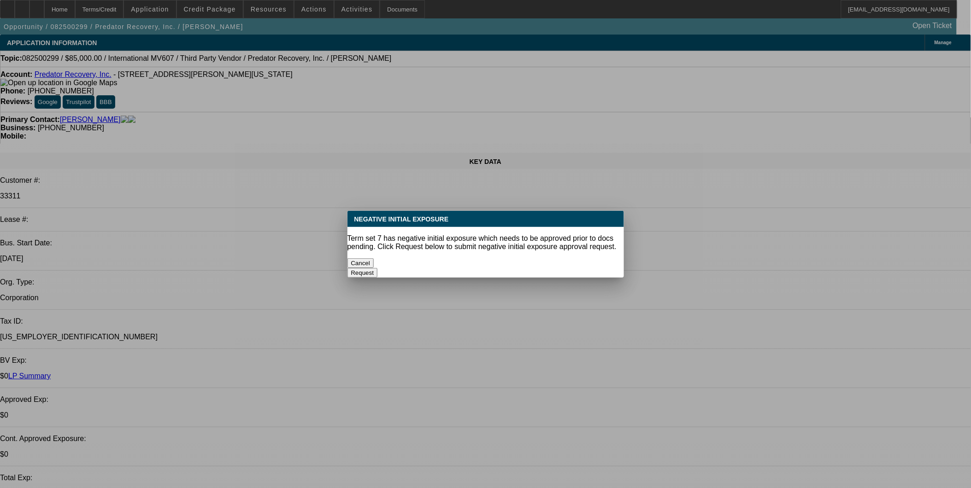
select select "6"
click at [374, 264] on button "Cancel" at bounding box center [360, 264] width 27 height 10
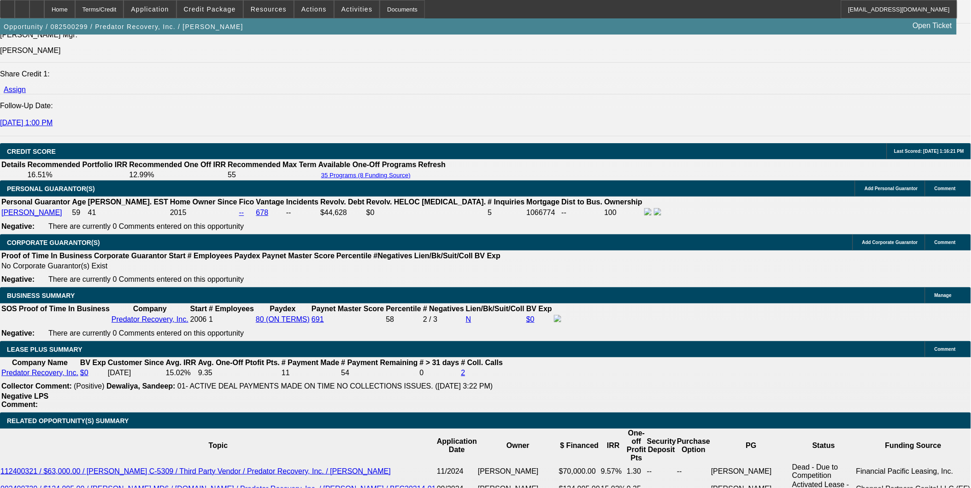
scroll to position [1485, 0]
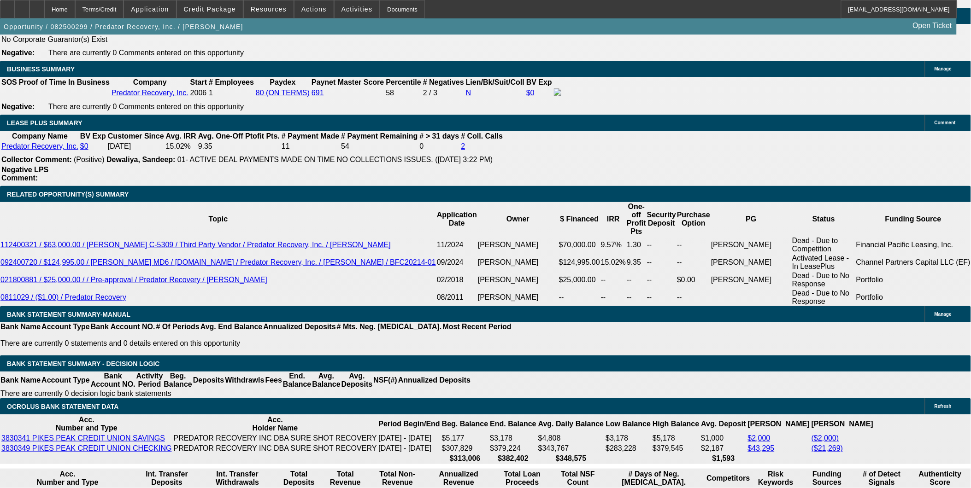
type input "20"
type input "UNKNOWN"
type input "20000"
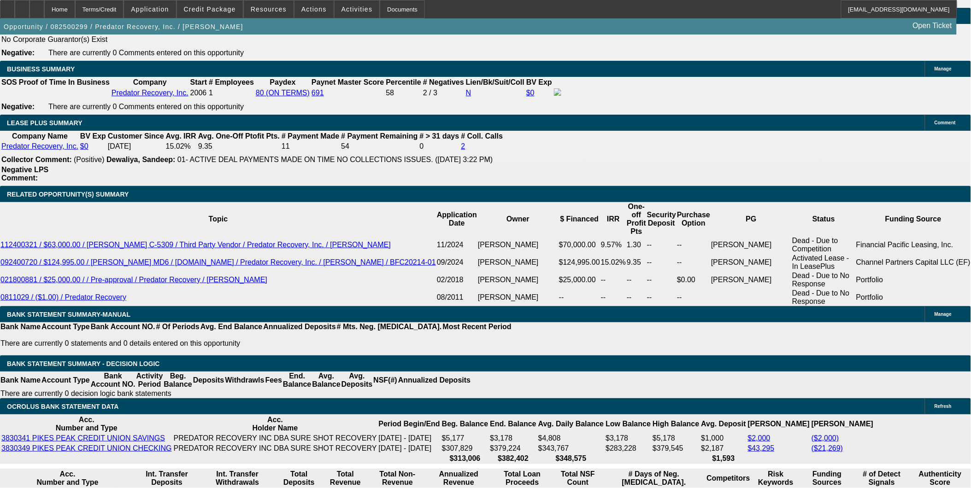
type input "282.4"
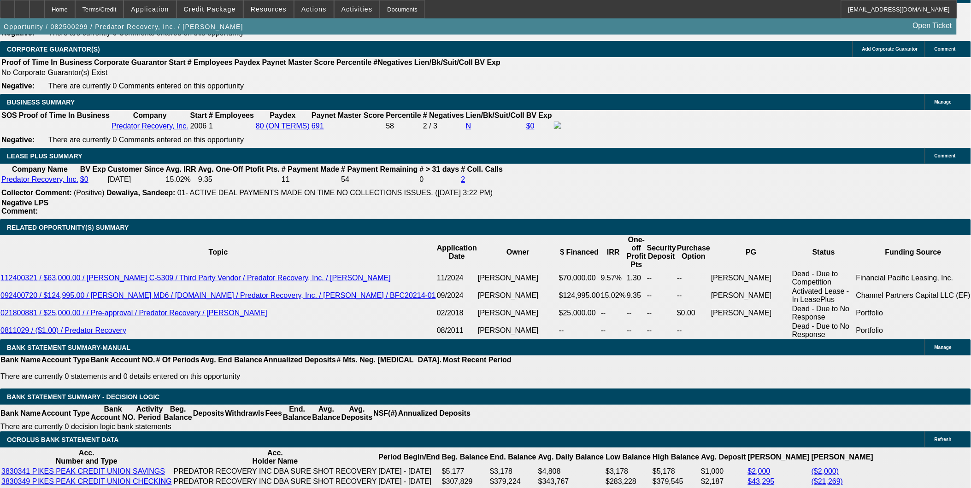
scroll to position [1434, 0]
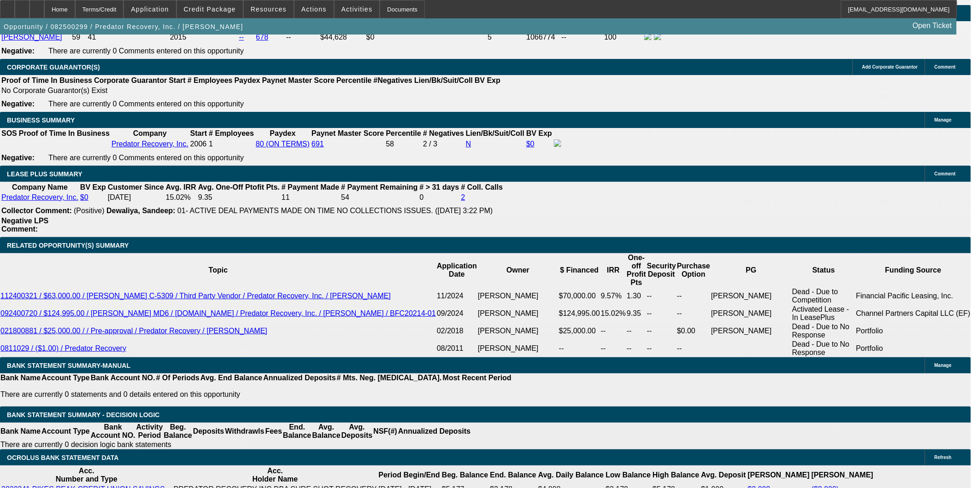
type input "2000"
type input "14.5"
type input "$2,000.00"
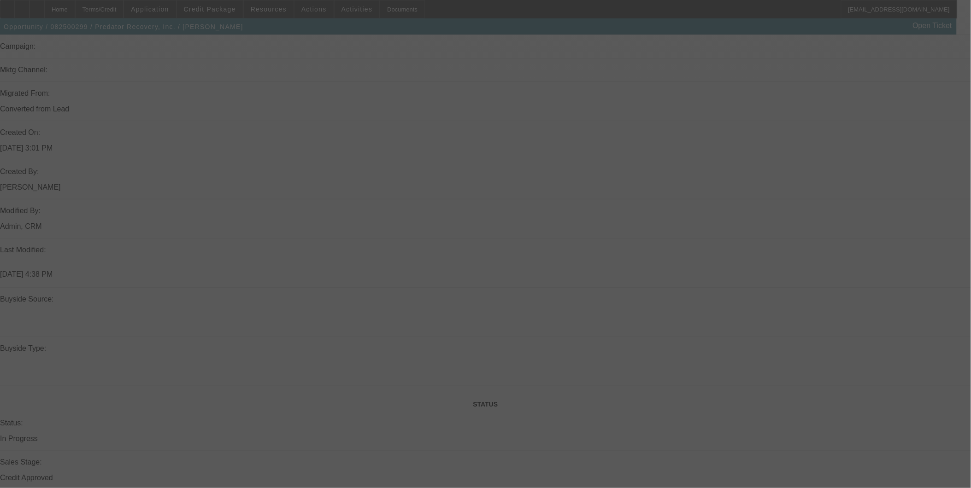
scroll to position [461, 0]
click at [611, 154] on div at bounding box center [485, 244] width 971 height 488
click at [611, 151] on div at bounding box center [485, 244] width 971 height 488
select select "0"
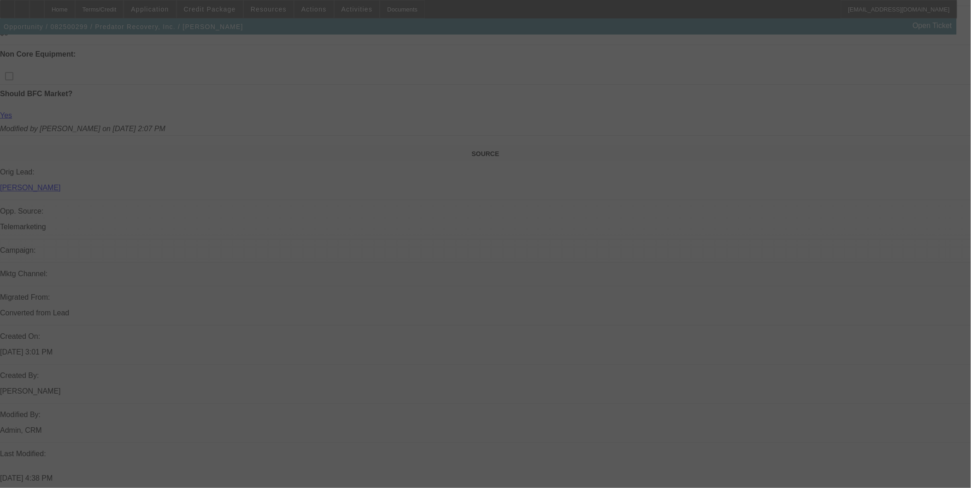
select select "0"
select select "6"
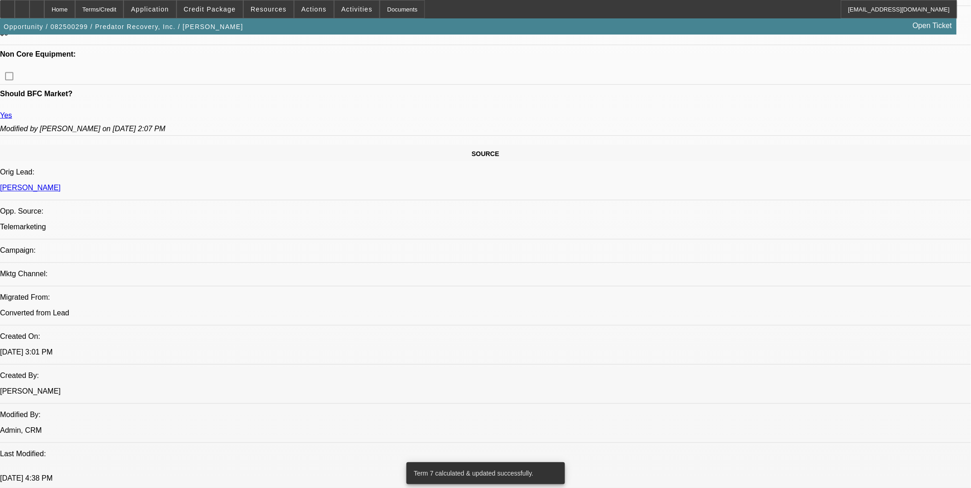
click at [609, 149] on div at bounding box center [485, 244] width 971 height 488
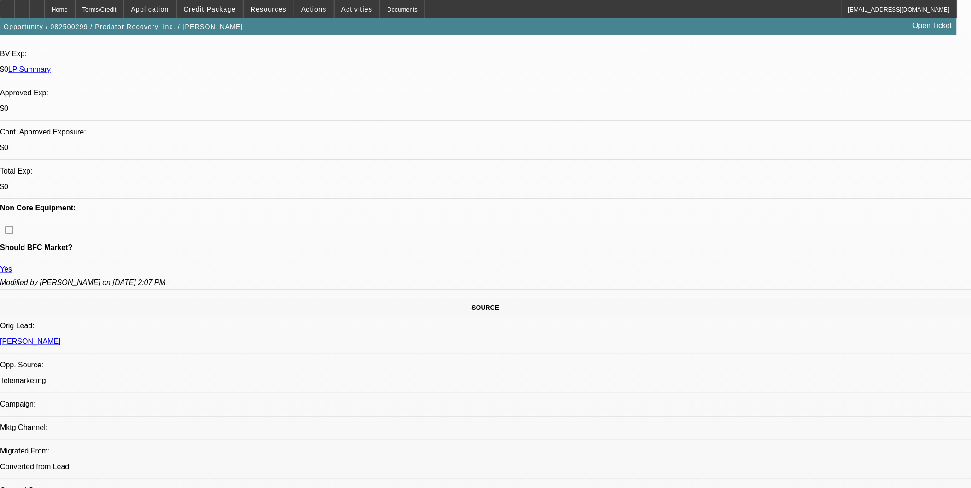
scroll to position [205, 0]
drag, startPoint x: 823, startPoint y: 125, endPoint x: 842, endPoint y: 129, distance: 20.2
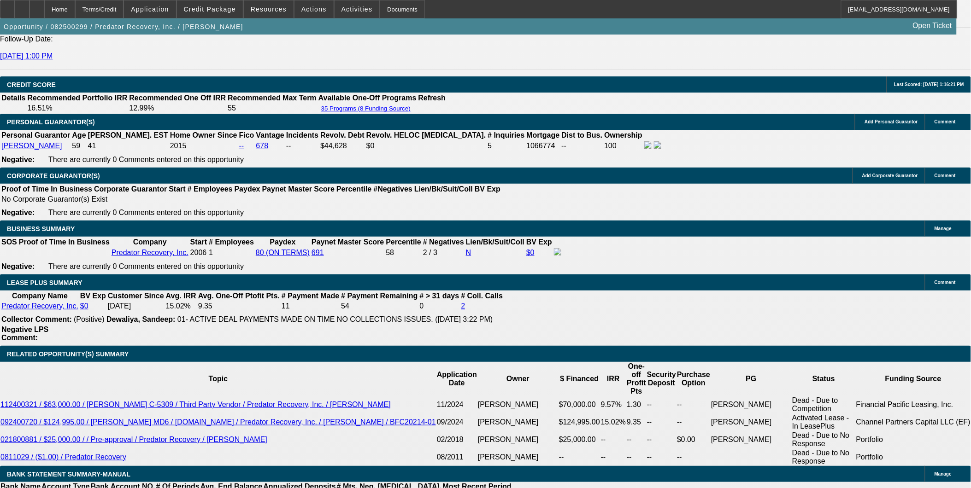
scroll to position [1382, 0]
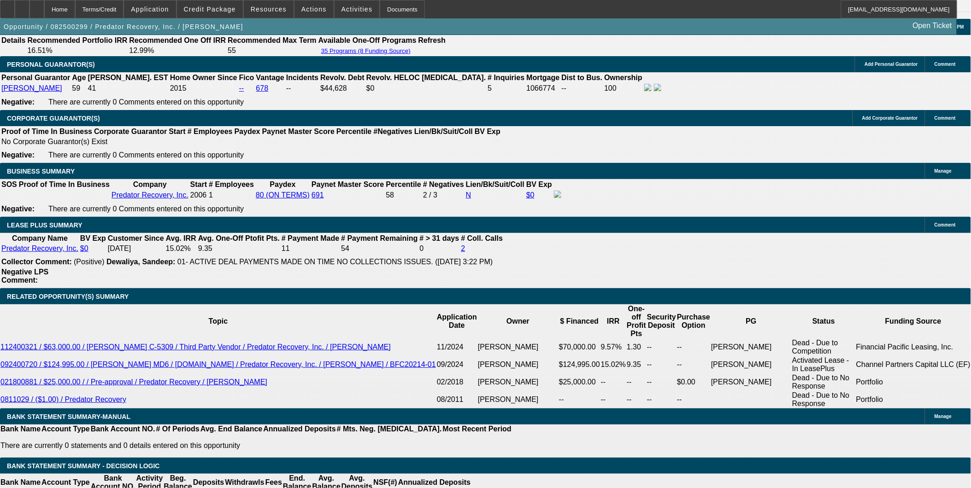
select select "0"
select select "6"
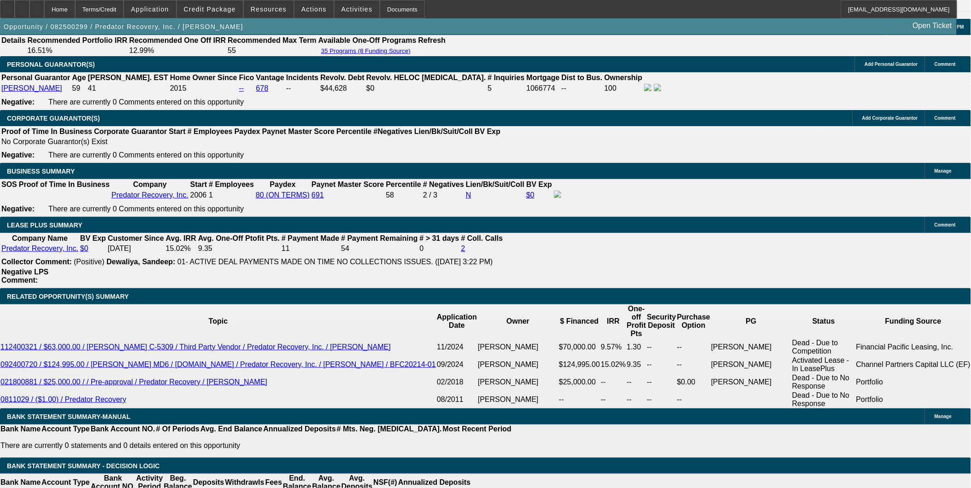
select select "0"
select select "6"
select select "0"
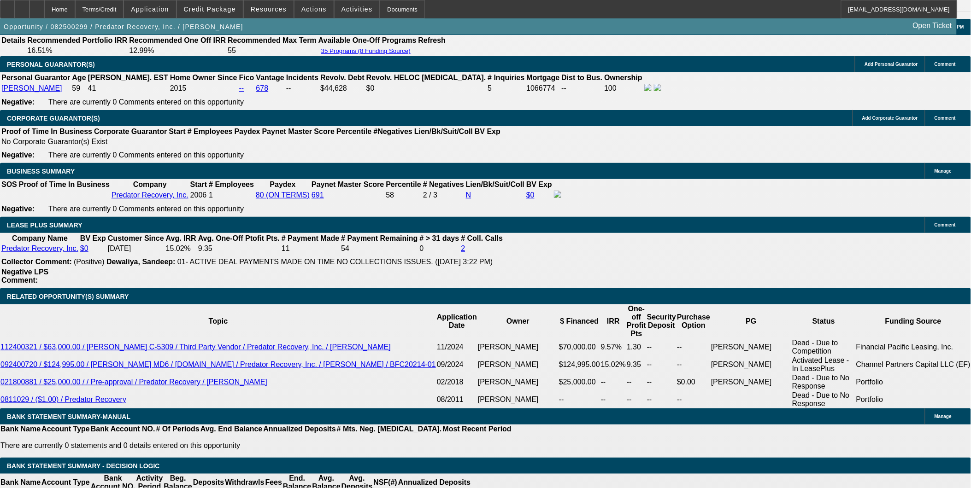
select select "0"
select select "6"
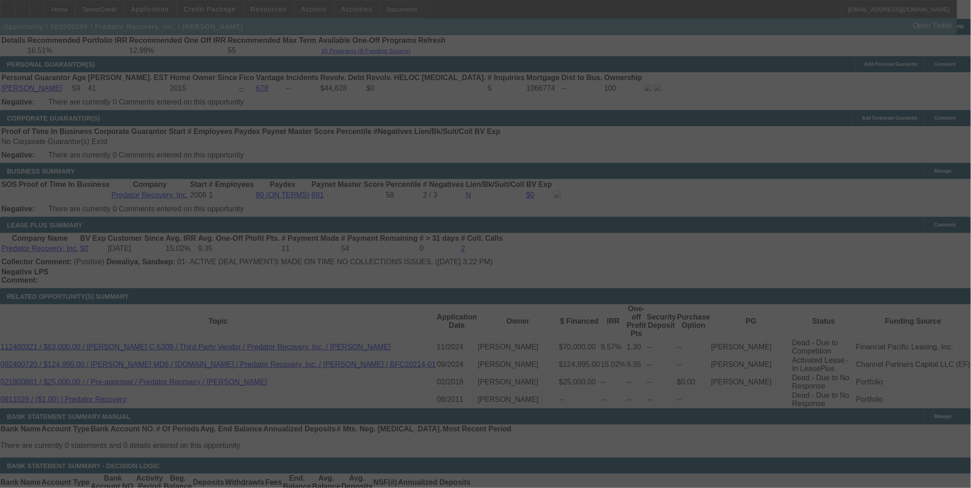
click at [285, 111] on div at bounding box center [485, 244] width 971 height 488
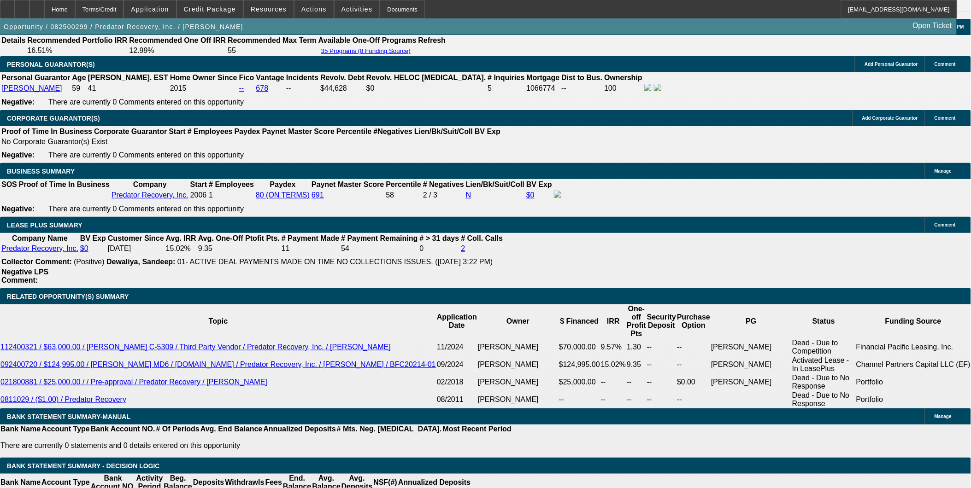
scroll to position [1331, 0]
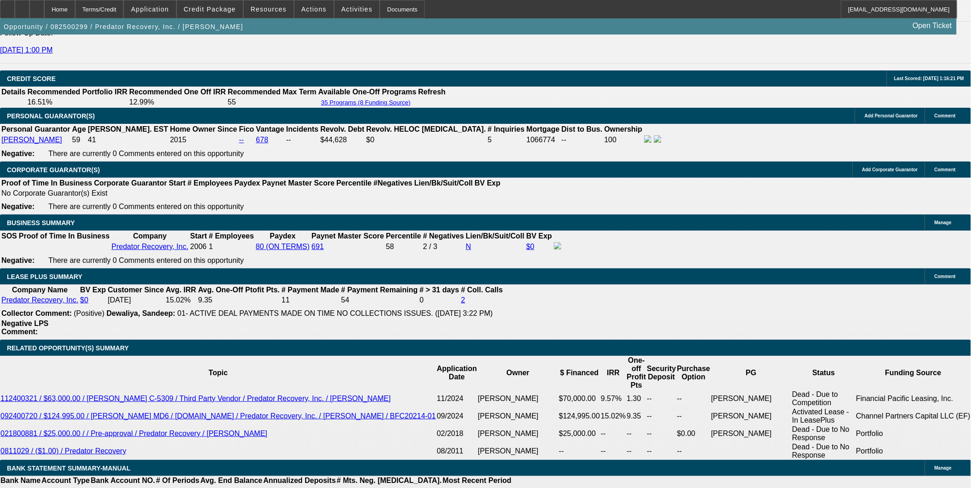
select select "0"
select select "6"
select select "0"
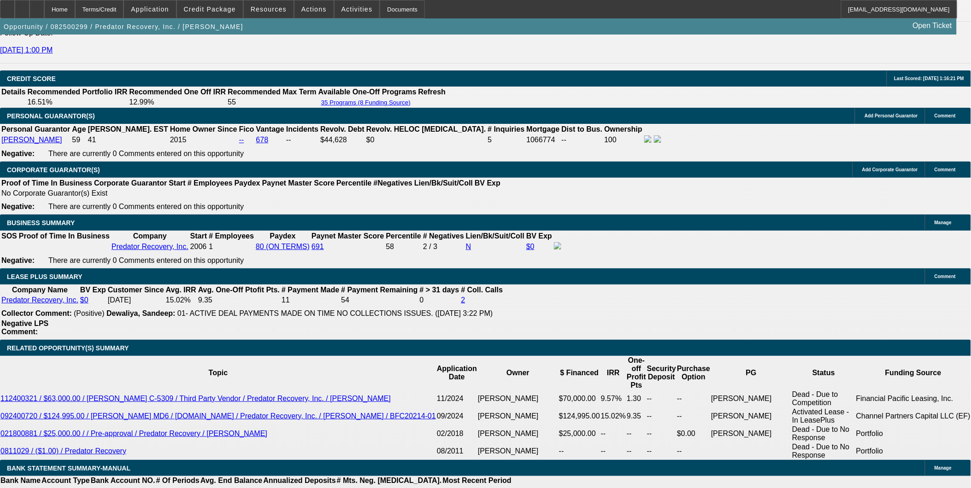
select select "0"
select select "6"
select select "0"
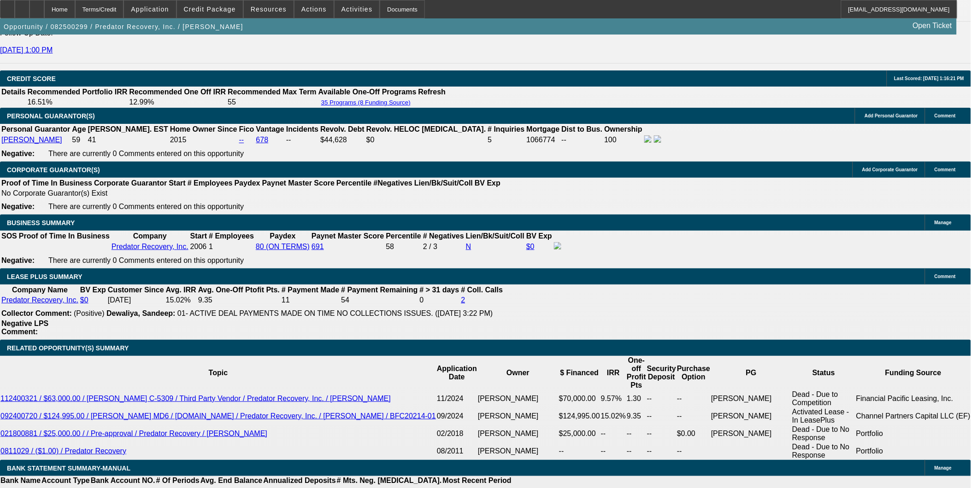
select select "0"
select select "6"
select select "0"
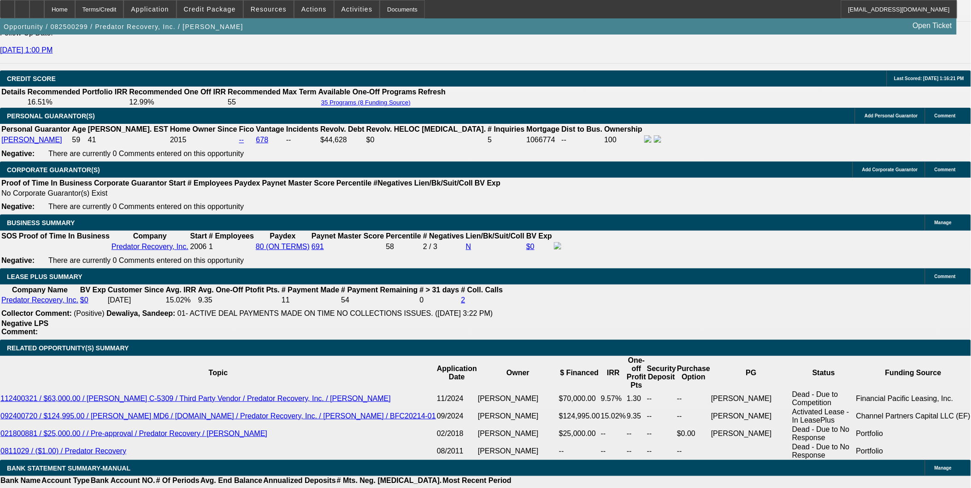
select select "6"
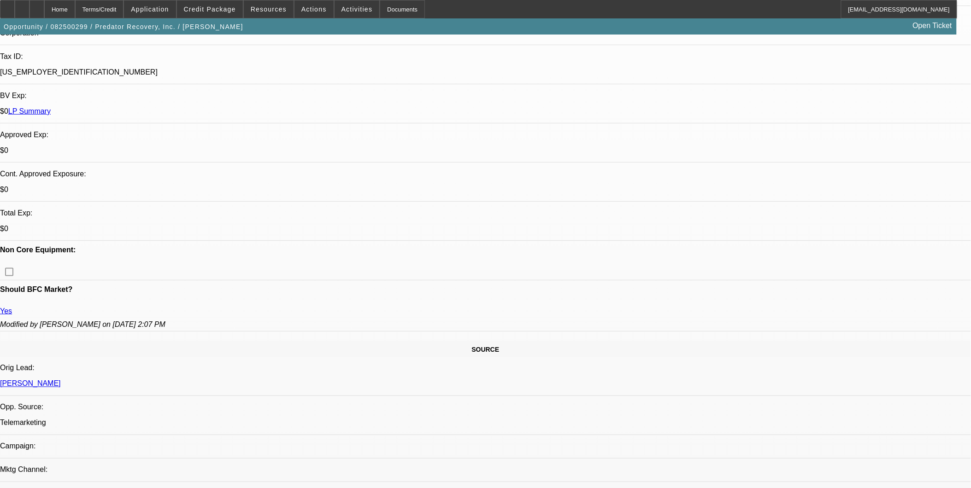
scroll to position [205, 0]
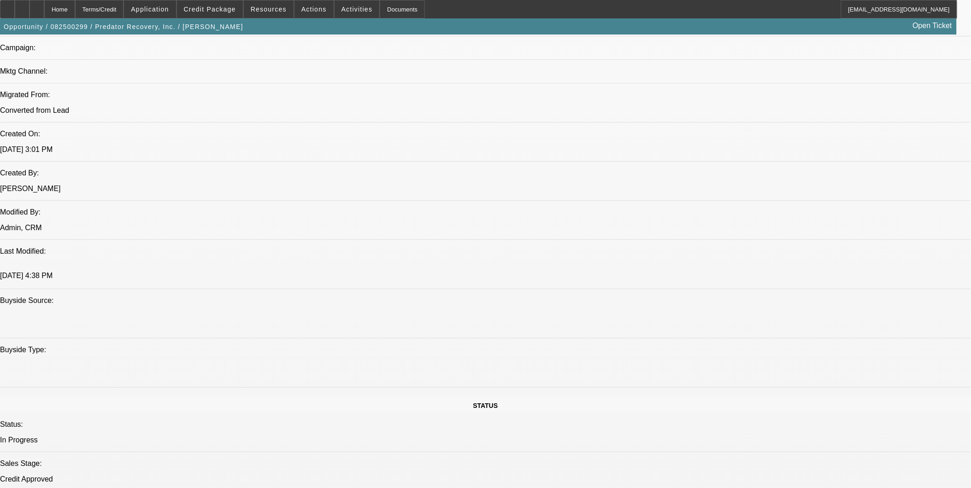
scroll to position [665, 0]
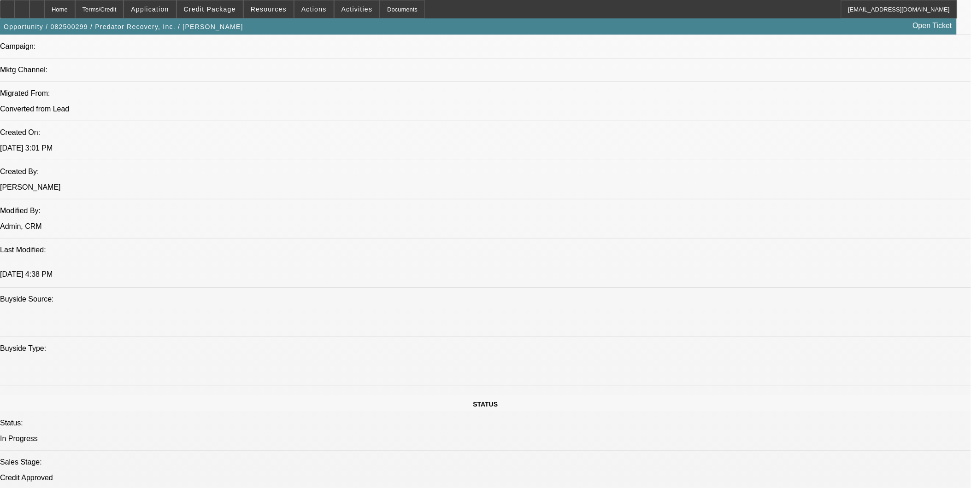
drag, startPoint x: 721, startPoint y: 157, endPoint x: 727, endPoint y: 135, distance: 22.6
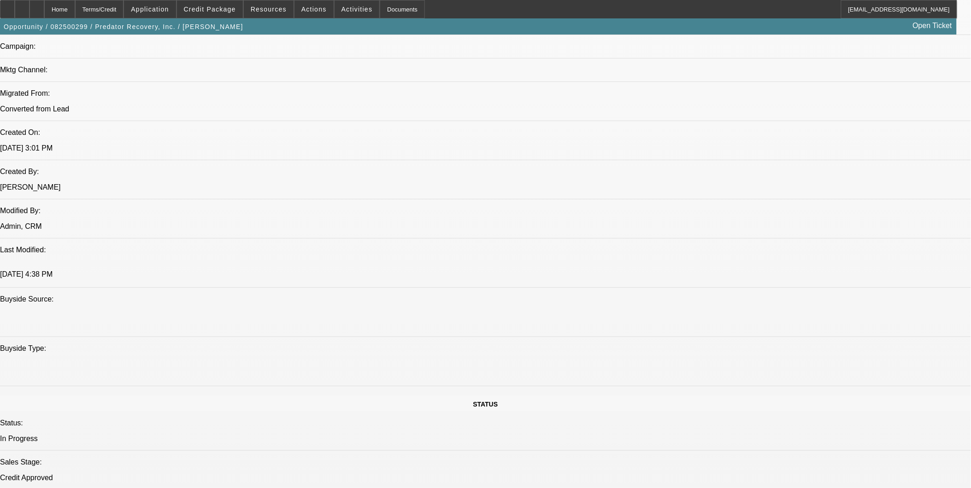
scroll to position [601, 0]
drag, startPoint x: 800, startPoint y: 151, endPoint x: 792, endPoint y: 126, distance: 25.9
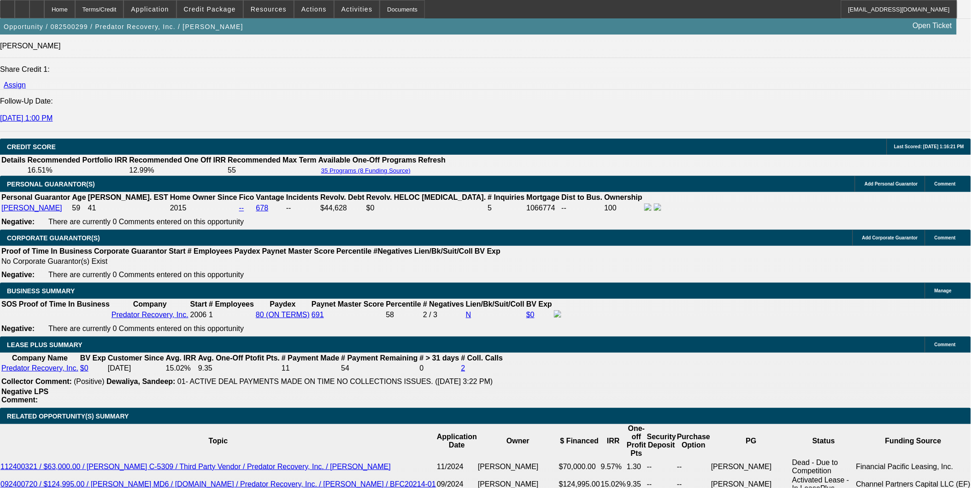
scroll to position [1331, 0]
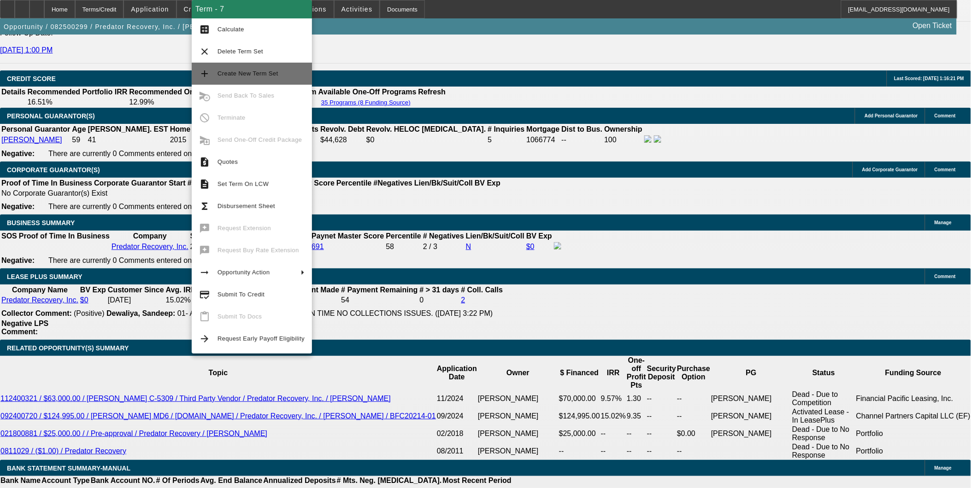
click at [260, 70] on span "Create New Term Set" at bounding box center [260, 73] width 87 height 11
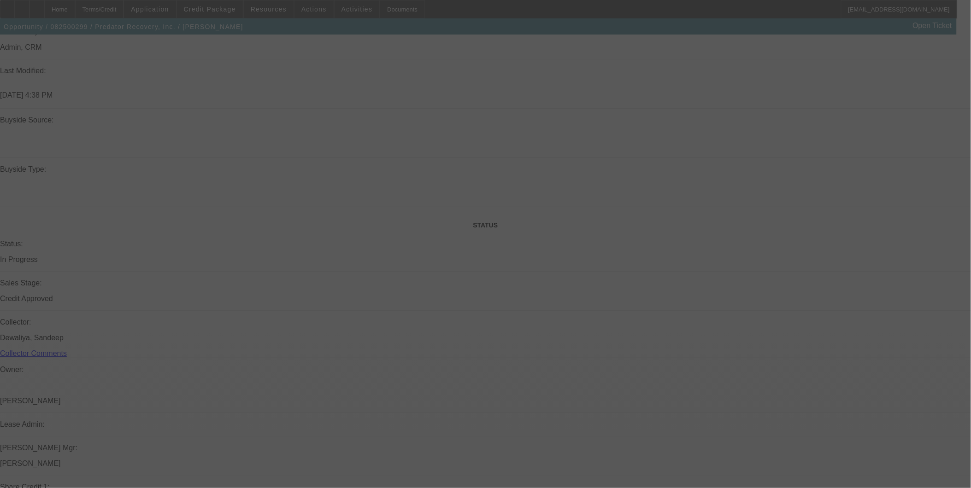
scroll to position [717, 0]
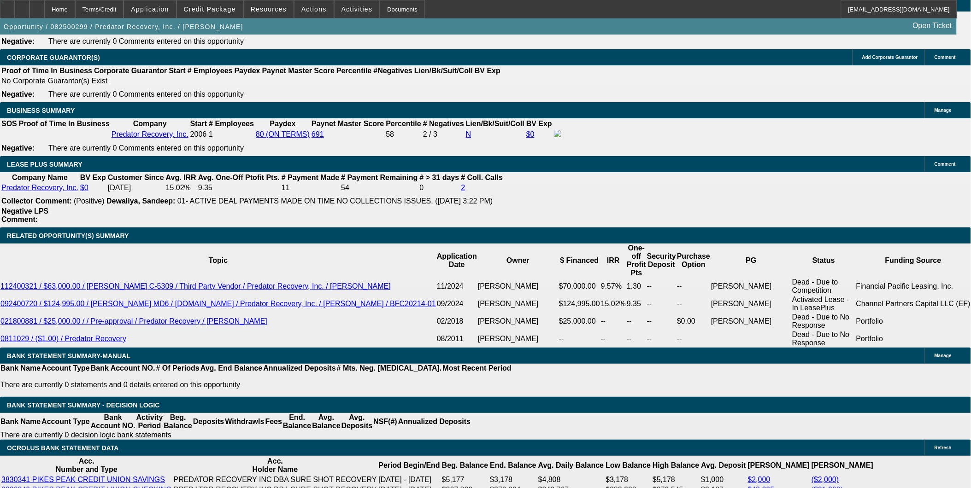
select select "0"
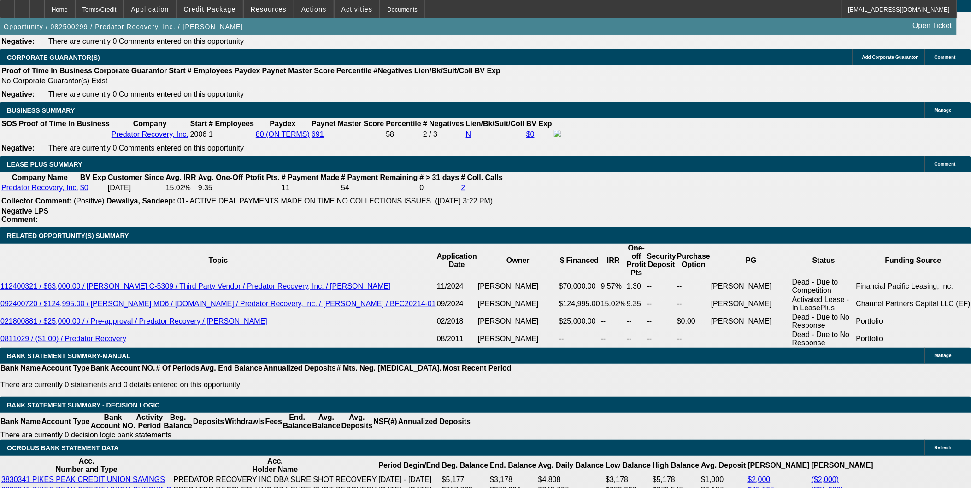
select select "0"
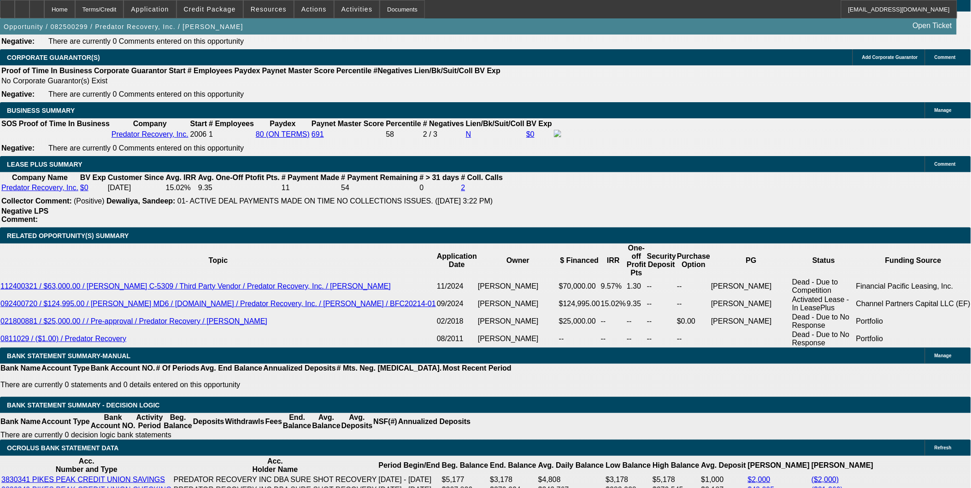
select select "0"
select select "1"
select select "6"
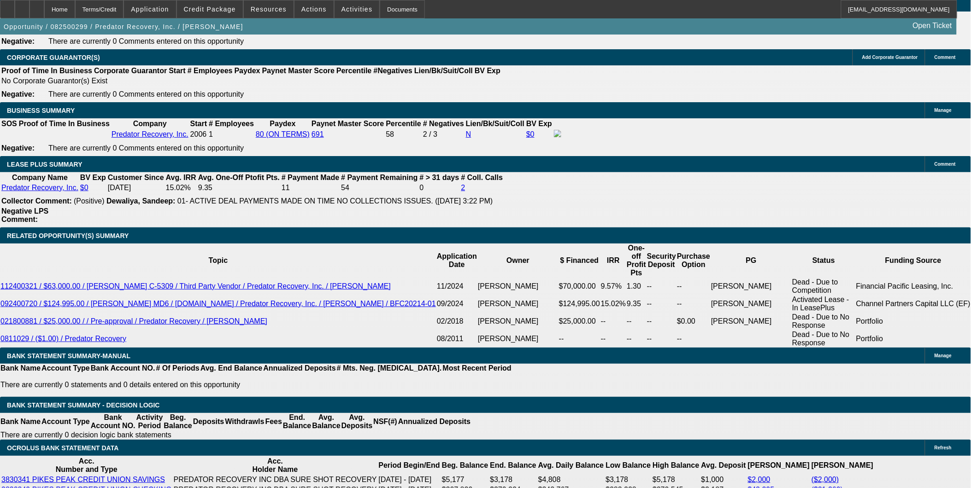
select select "1"
select select "6"
select select "1"
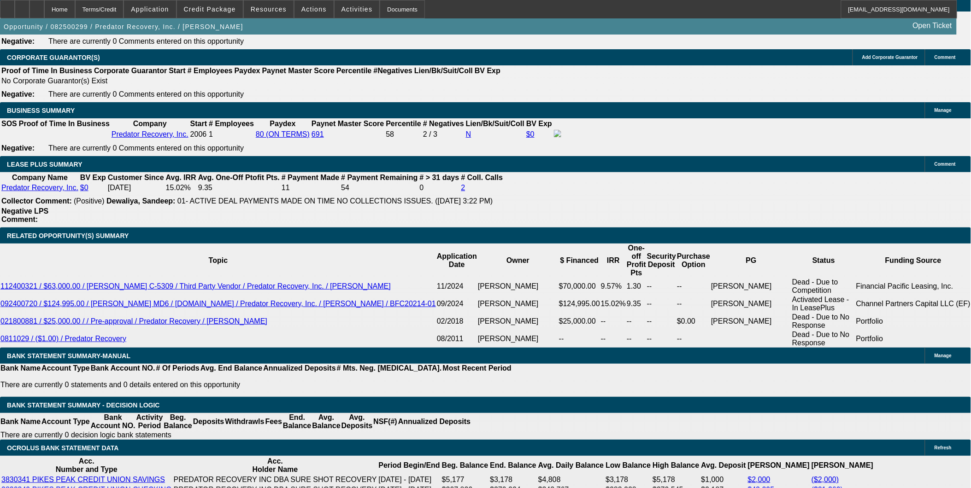
select select "6"
select select "1"
select select "6"
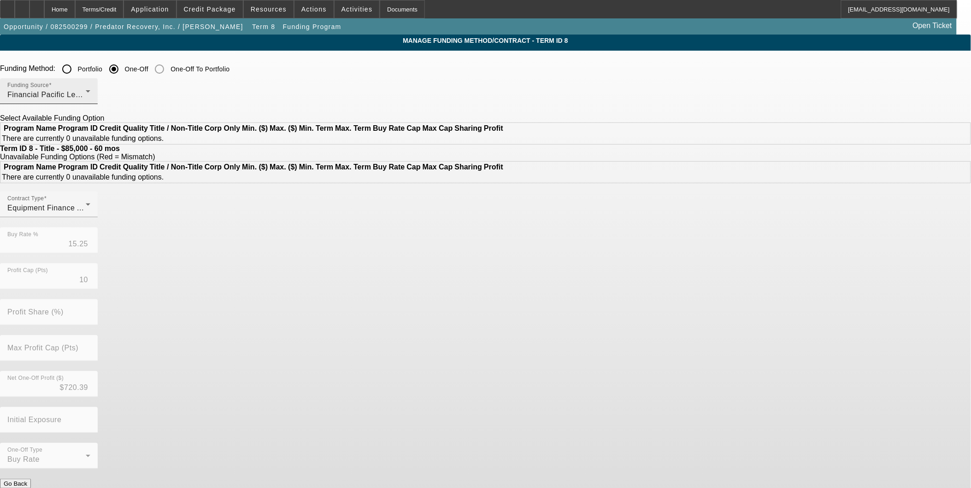
click at [86, 91] on div "Financial Pacific Leasing, Inc." at bounding box center [46, 94] width 78 height 11
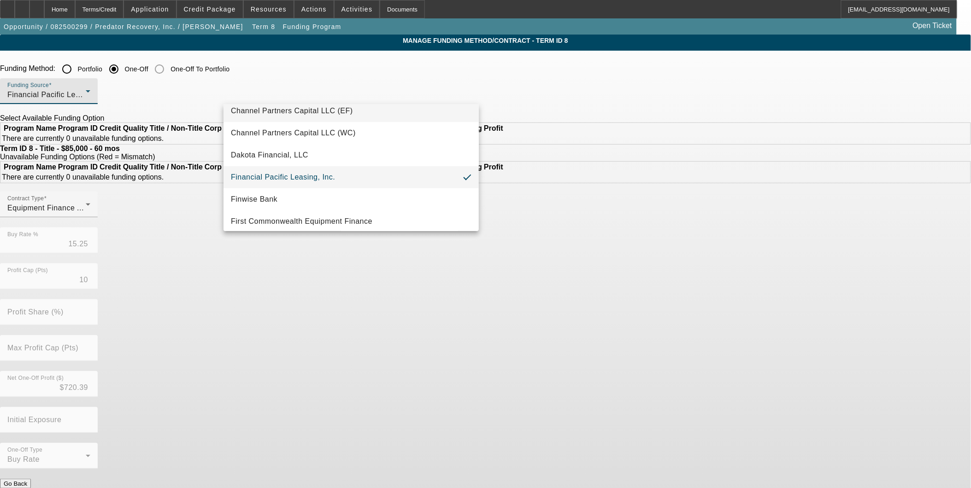
scroll to position [112, 0]
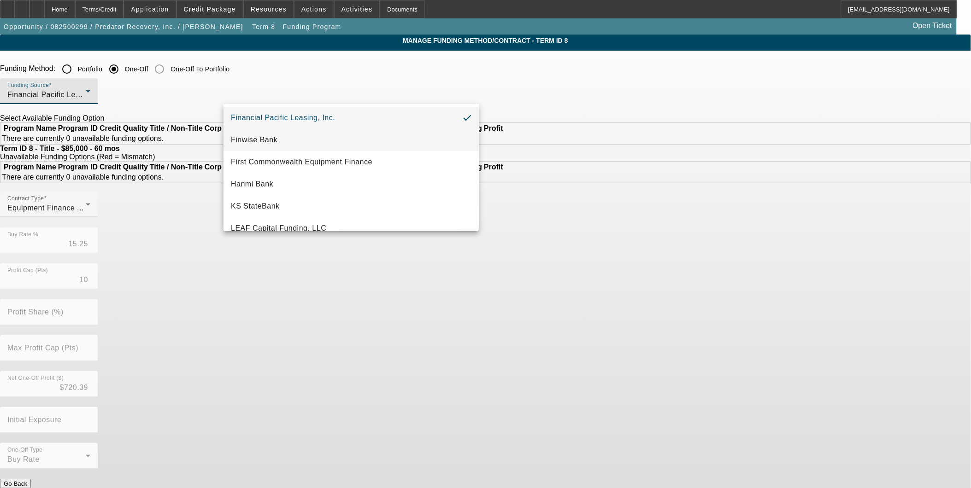
click at [279, 146] on mat-option "Finwise Bank" at bounding box center [350, 140] width 255 height 22
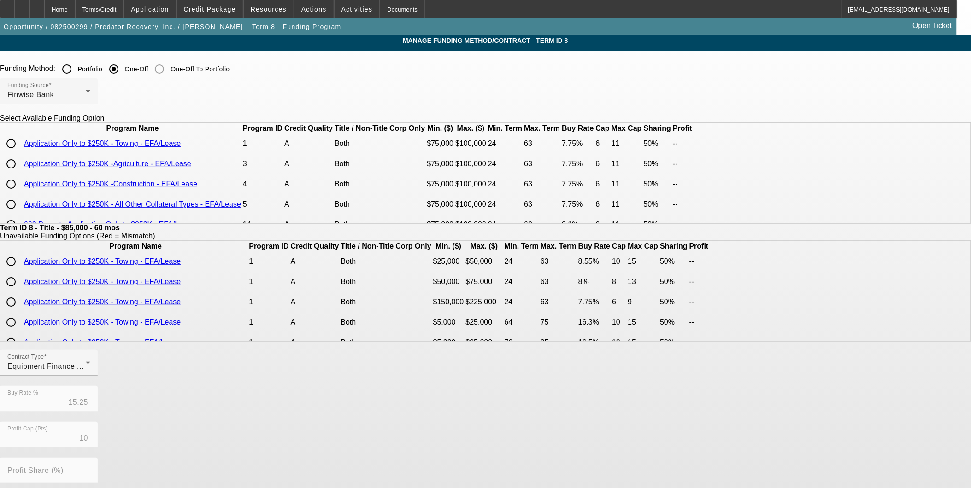
click at [23, 153] on td at bounding box center [11, 143] width 21 height 19
click at [20, 153] on input "radio" at bounding box center [11, 144] width 18 height 18
radio input "true"
type input "7.75"
type input "6"
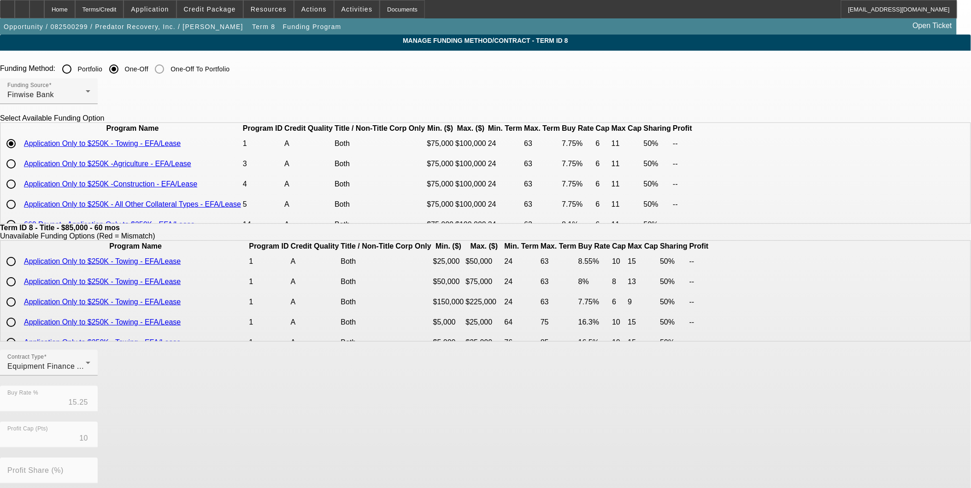
type input "50.00"
type input "11"
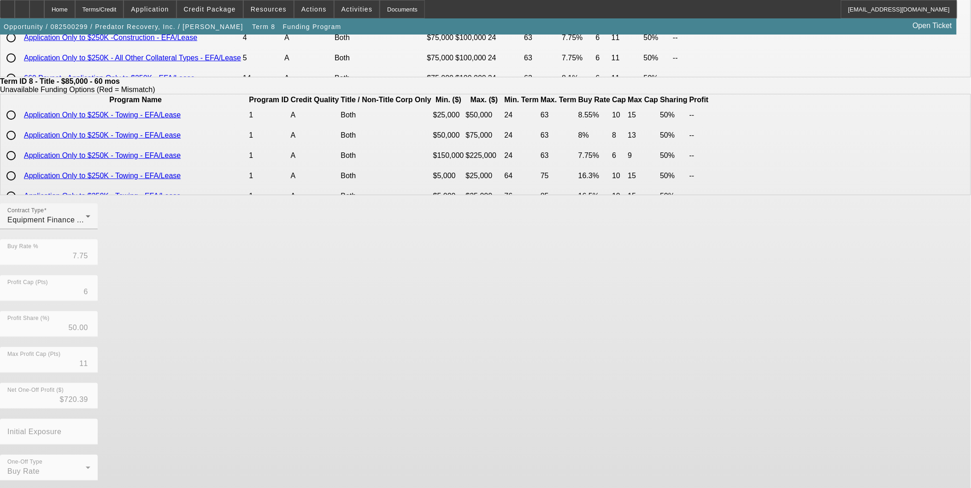
click at [446, 461] on div "Contract Type Equipment Finance Agreement Buy Rate % 7.75 Profit Cap (Pts) 6 Pr…" at bounding box center [485, 348] width 971 height 288
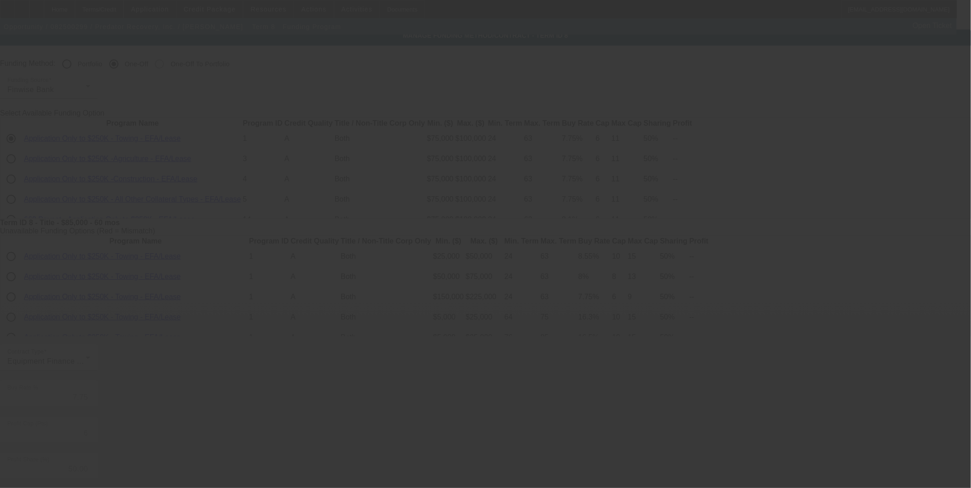
scroll to position [0, 0]
type input "15.25"
type input "10"
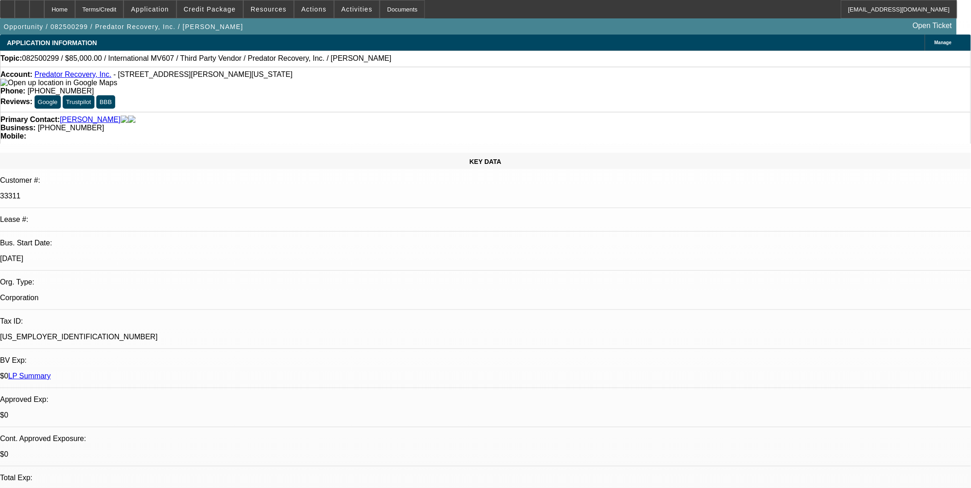
select select "0"
select select "6"
select select "0"
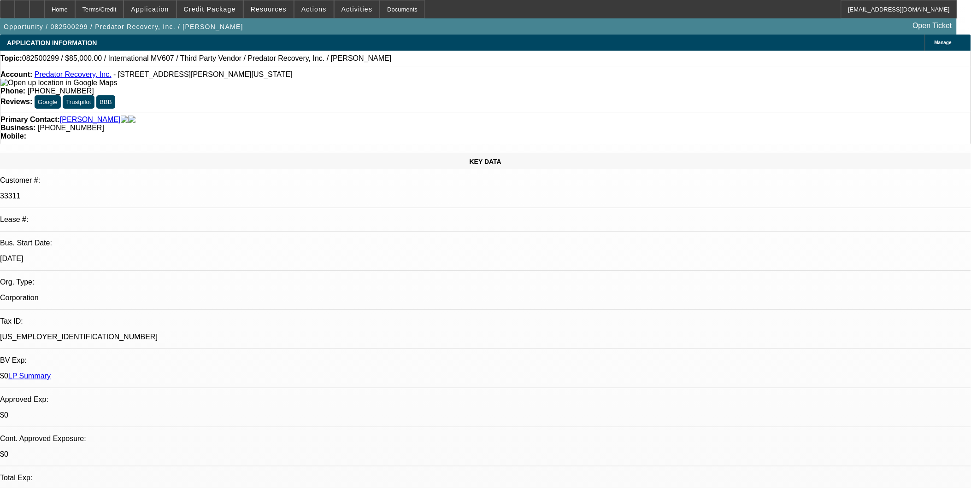
select select "0"
select select "6"
select select "0"
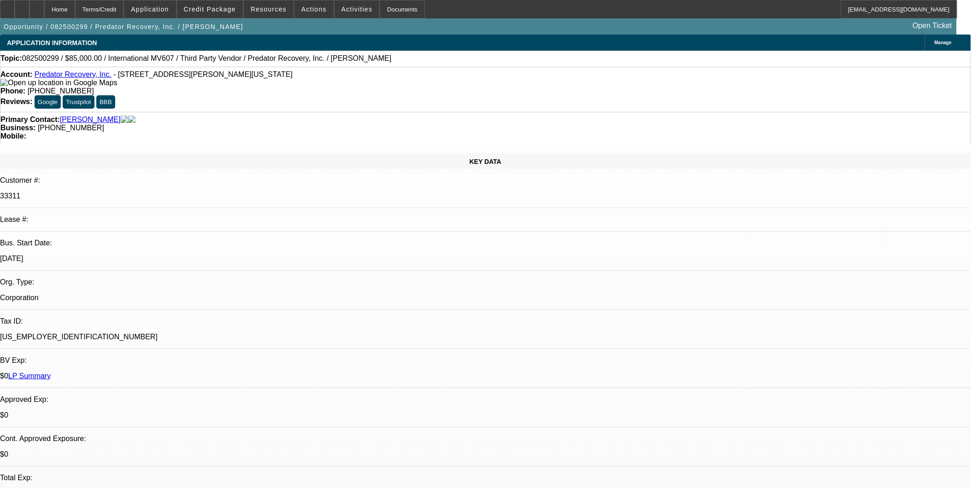
select select "0"
select select "6"
select select "0"
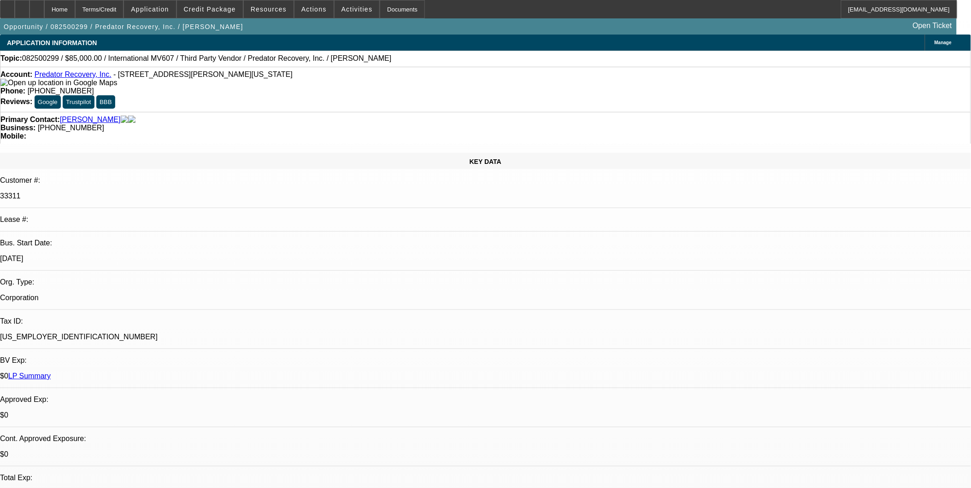
select select "6"
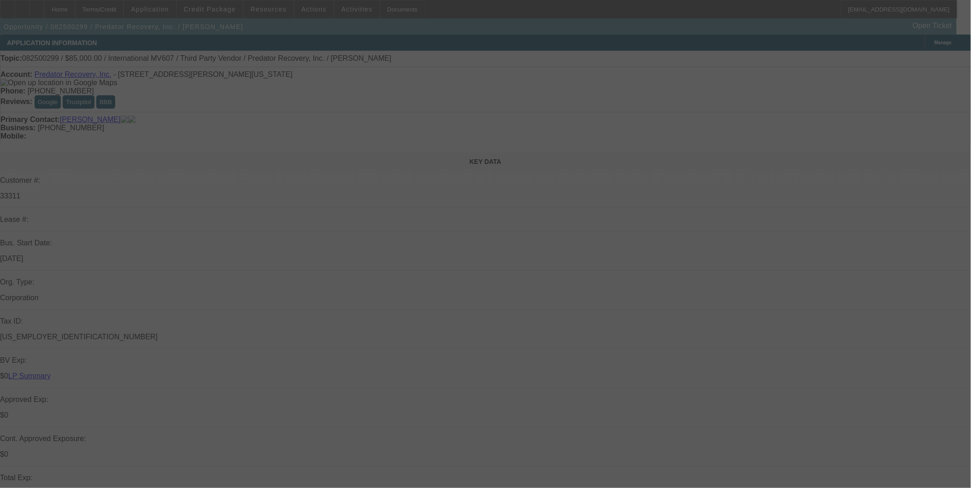
select select "0"
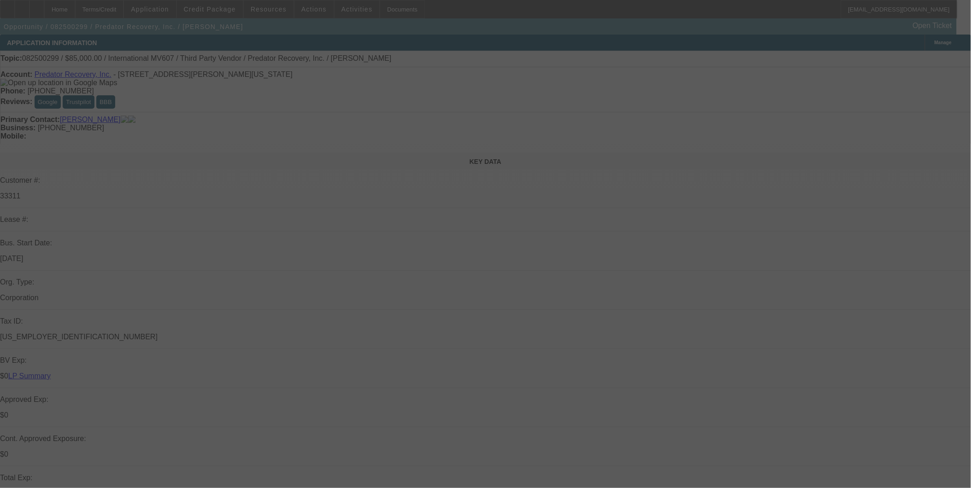
select select "0"
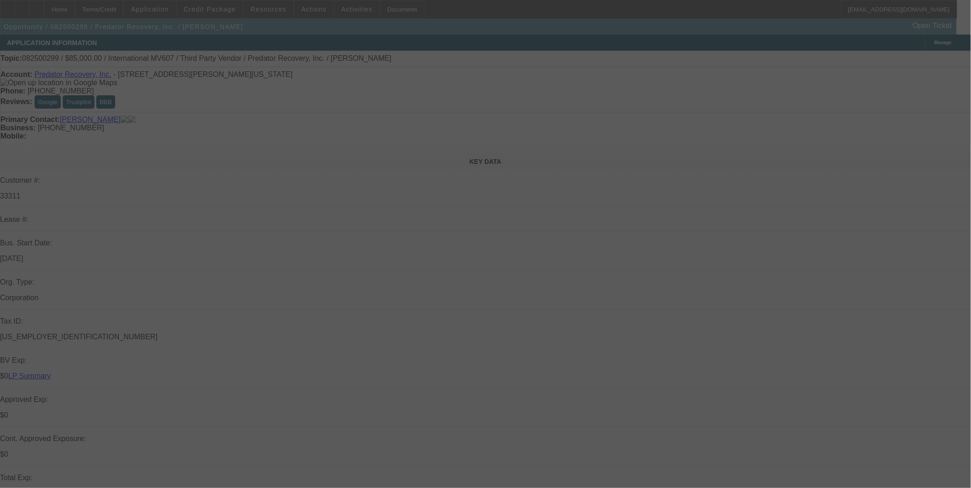
select select "0"
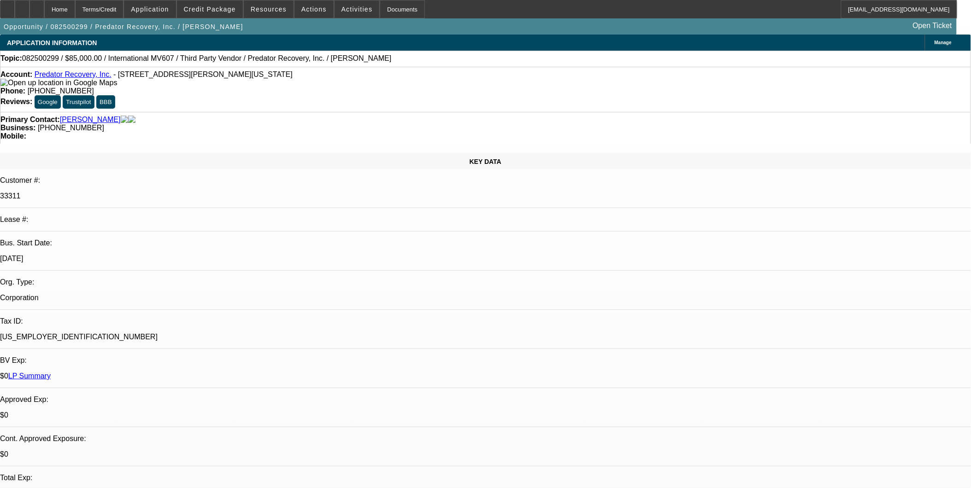
select select "1"
select select "6"
select select "1"
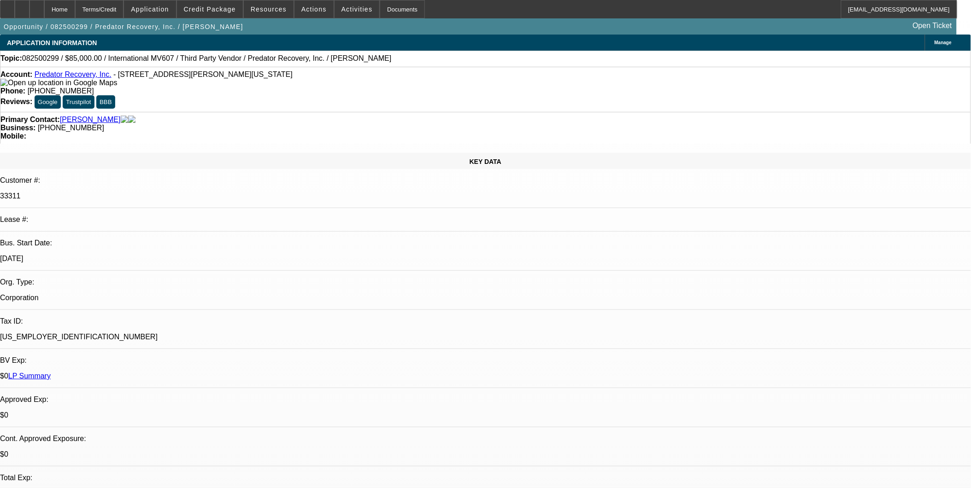
select select "6"
select select "1"
select select "6"
select select "1"
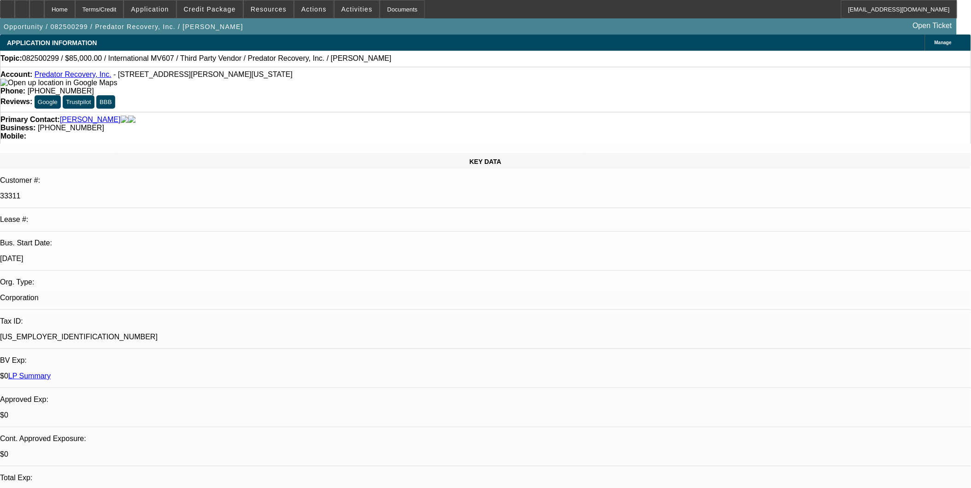
select select "1"
select select "6"
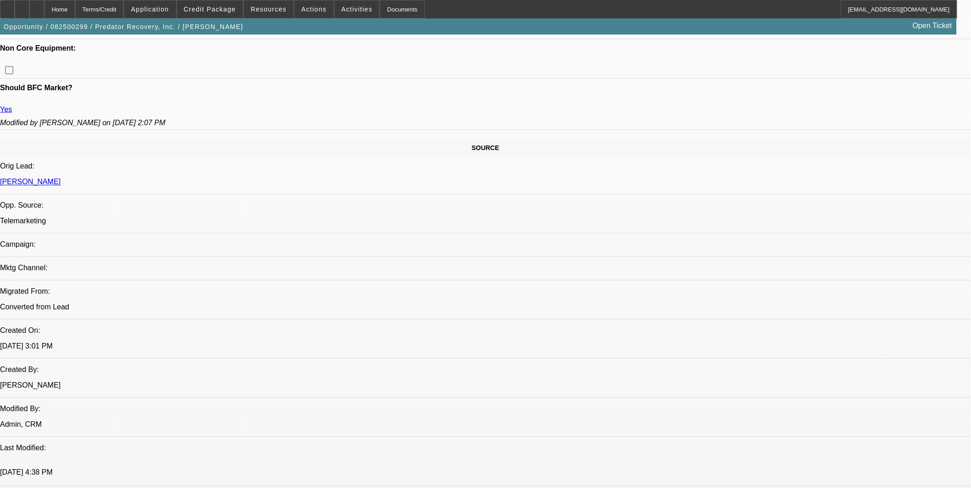
scroll to position [358, 0]
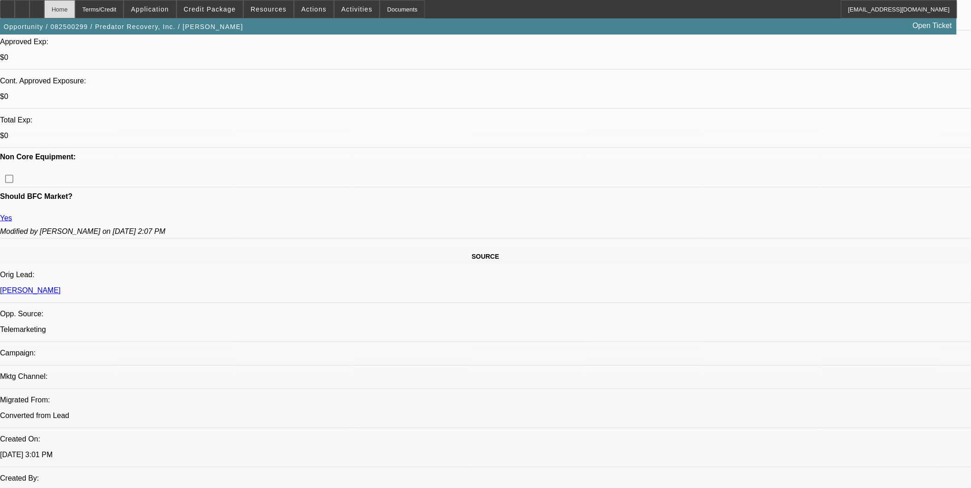
click at [70, 11] on div "Home" at bounding box center [59, 9] width 31 height 18
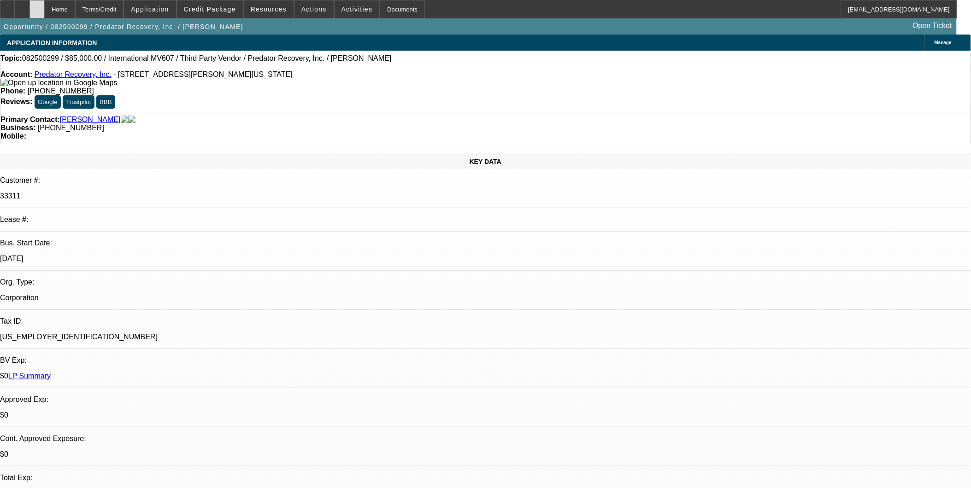
click at [44, 10] on div at bounding box center [36, 9] width 15 height 18
select select "0"
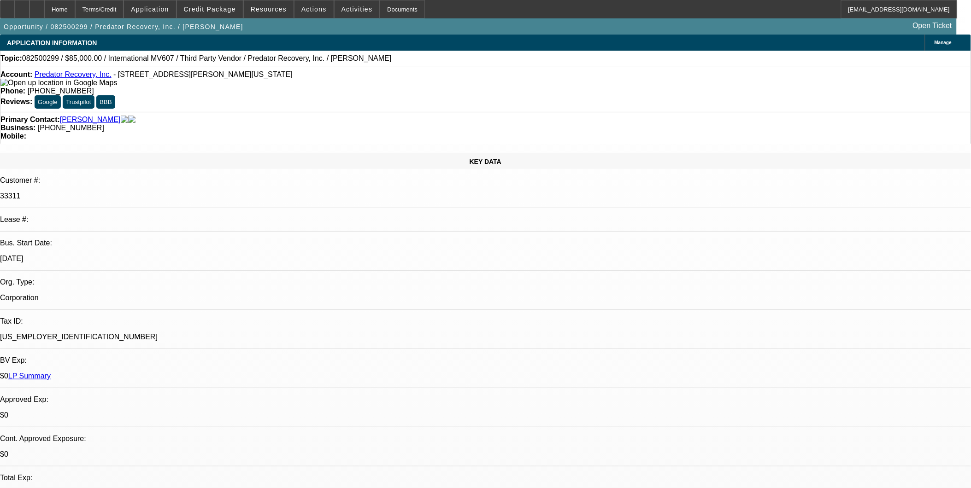
select select "0"
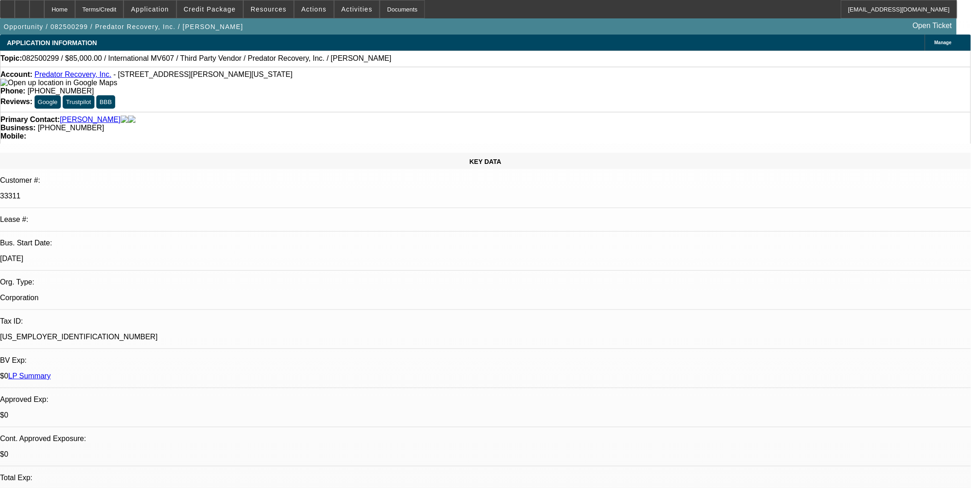
select select "0"
select select "1"
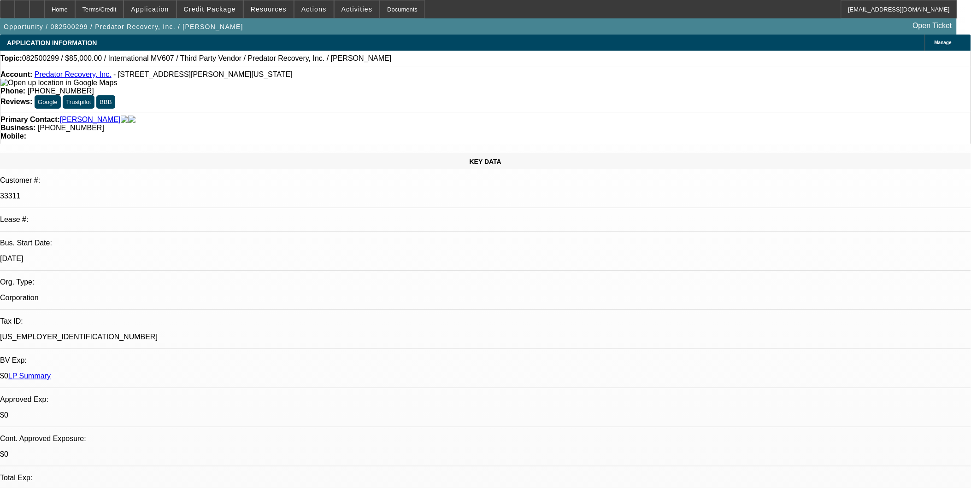
select select "6"
select select "1"
select select "6"
select select "1"
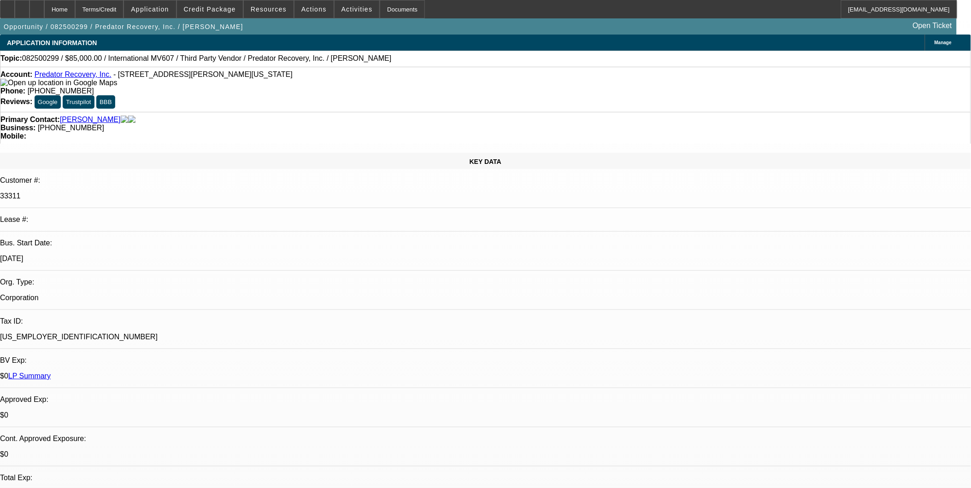
select select "1"
select select "6"
select select "1"
select select "6"
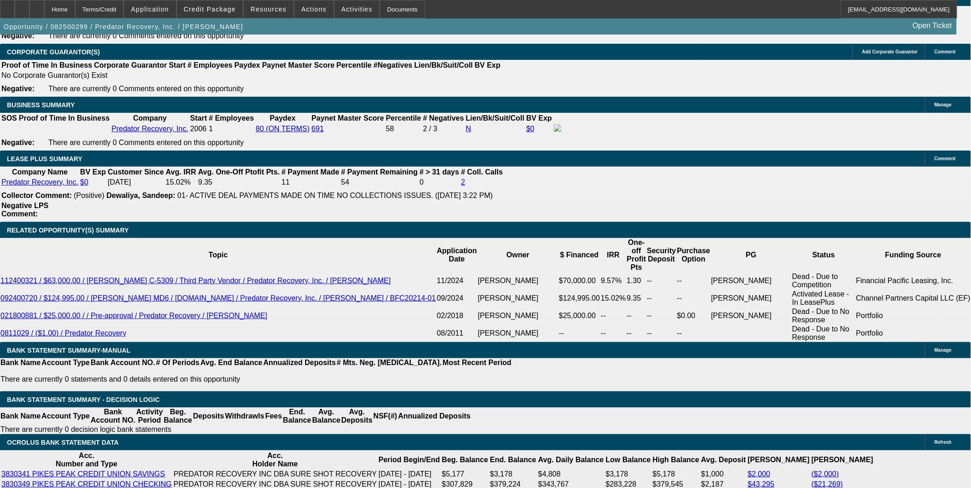
scroll to position [1434, 0]
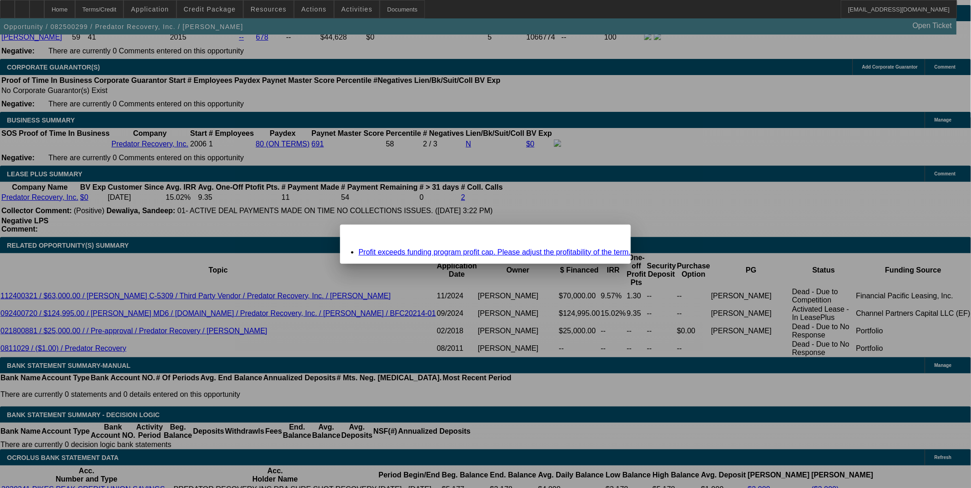
click at [588, 241] on div "Missing Information: Term Id 8 Close" at bounding box center [485, 233] width 291 height 16
click at [611, 235] on div "Close" at bounding box center [621, 230] width 20 height 11
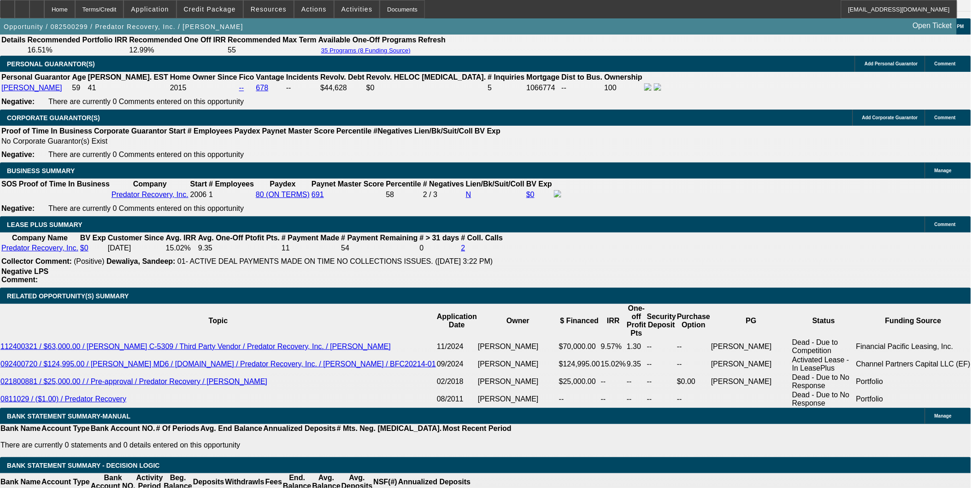
scroll to position [1382, 0]
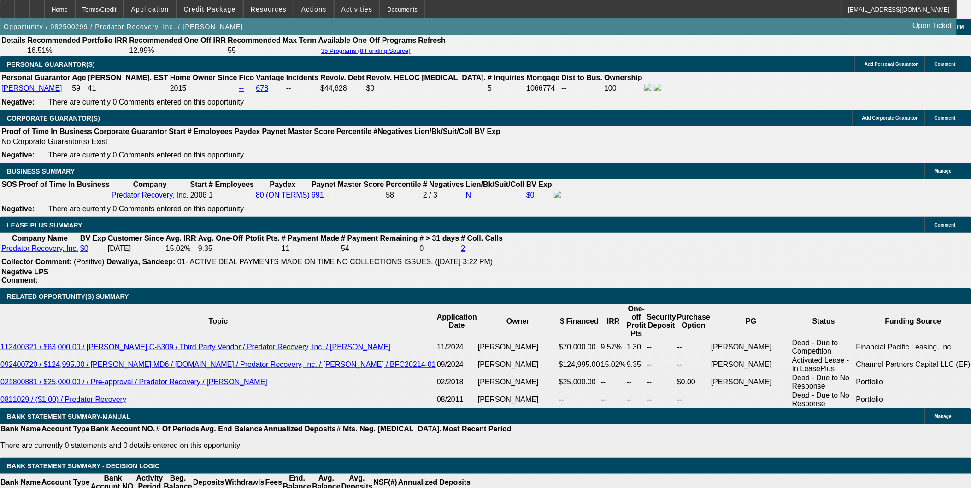
type input "190"
type input "UNKNOWN"
type input "1900"
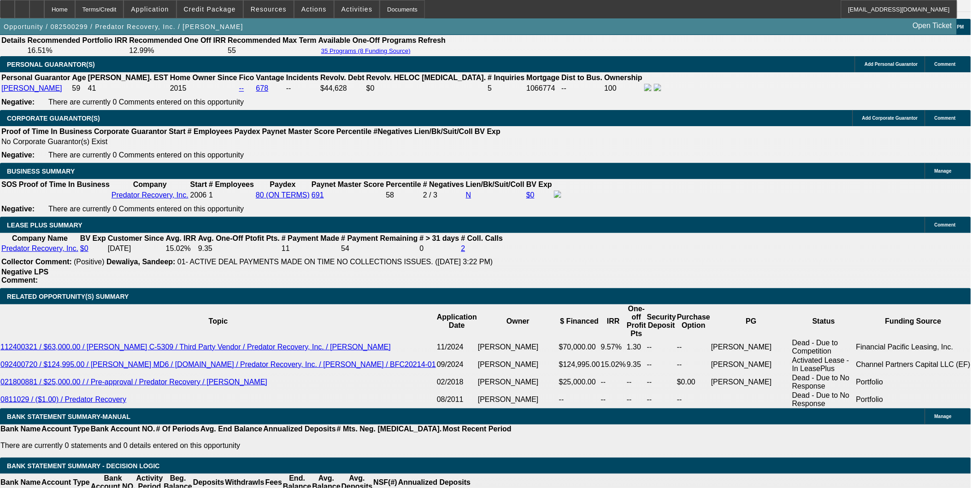
type input "12.2"
type input "$1,900.00"
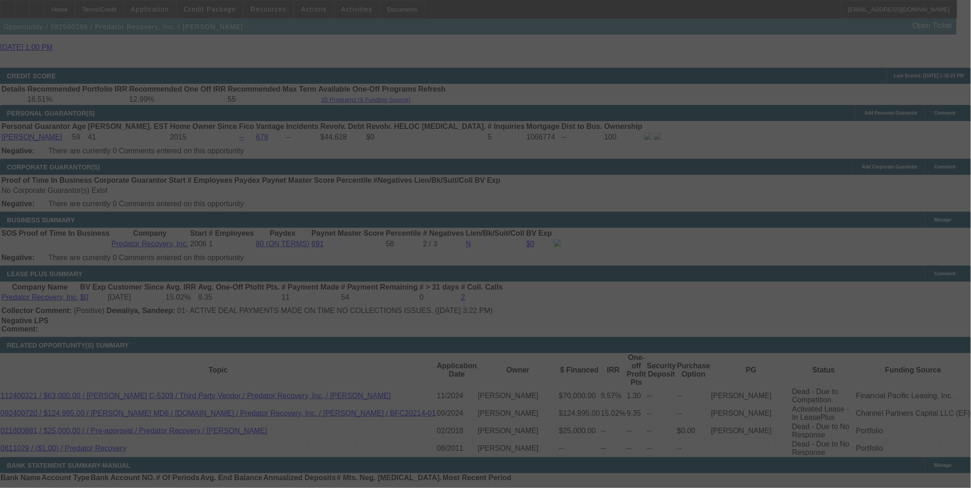
scroll to position [1331, 0]
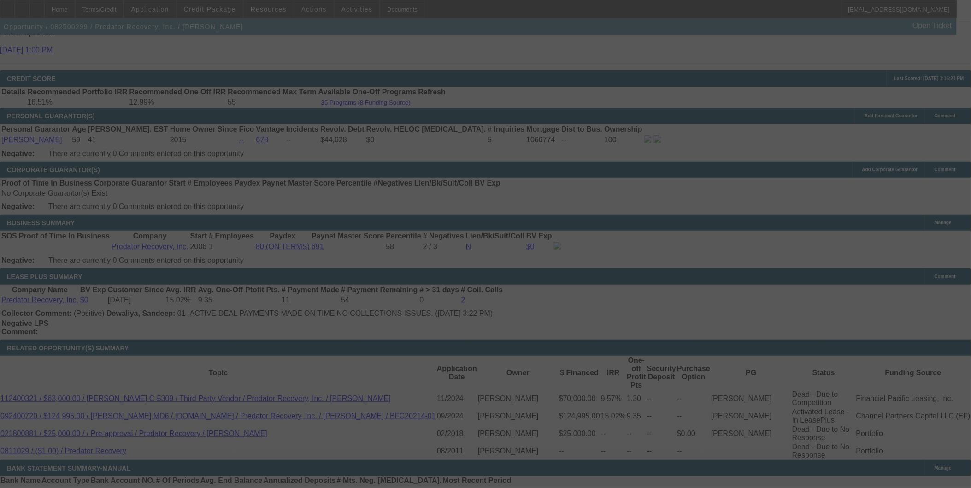
select select "0"
select select "6"
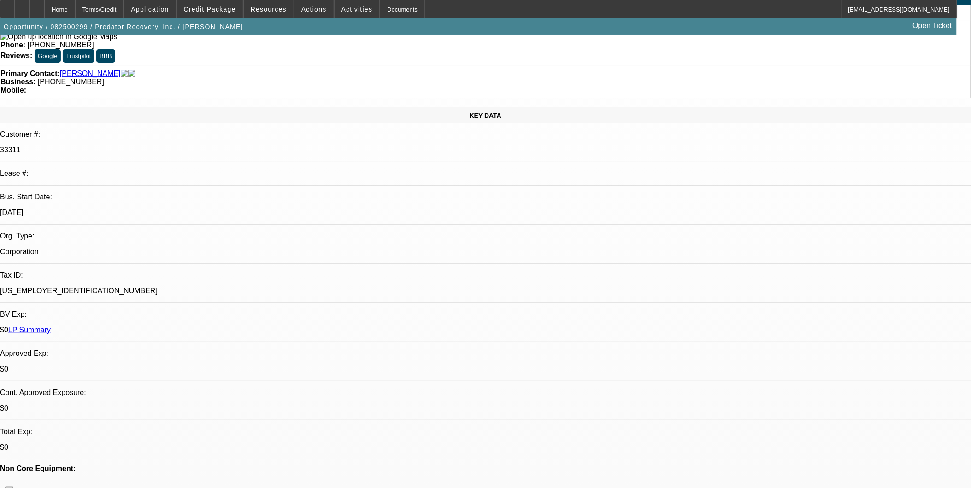
scroll to position [0, 0]
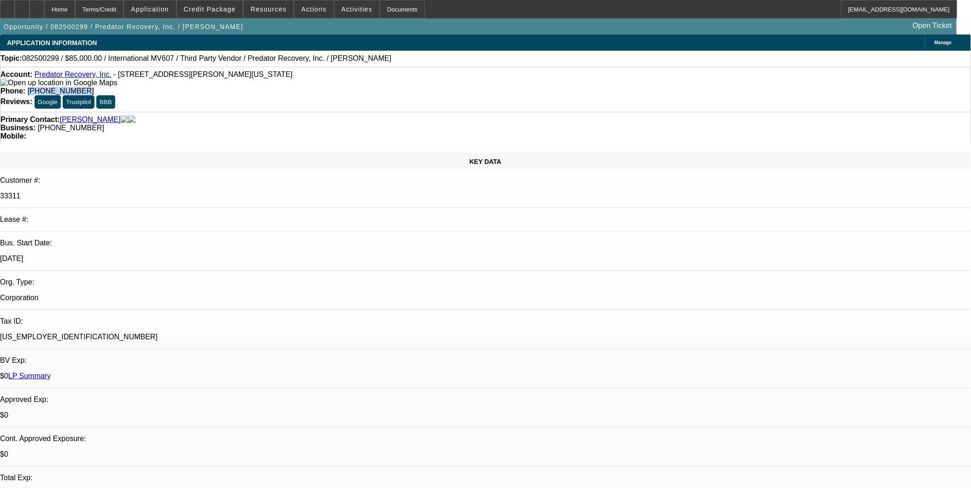
drag, startPoint x: 396, startPoint y: 80, endPoint x: 355, endPoint y: 80, distance: 41.5
click at [353, 87] on div "Phone: [PHONE_NUMBER]" at bounding box center [485, 91] width 970 height 8
copy span "719) 287-6436"
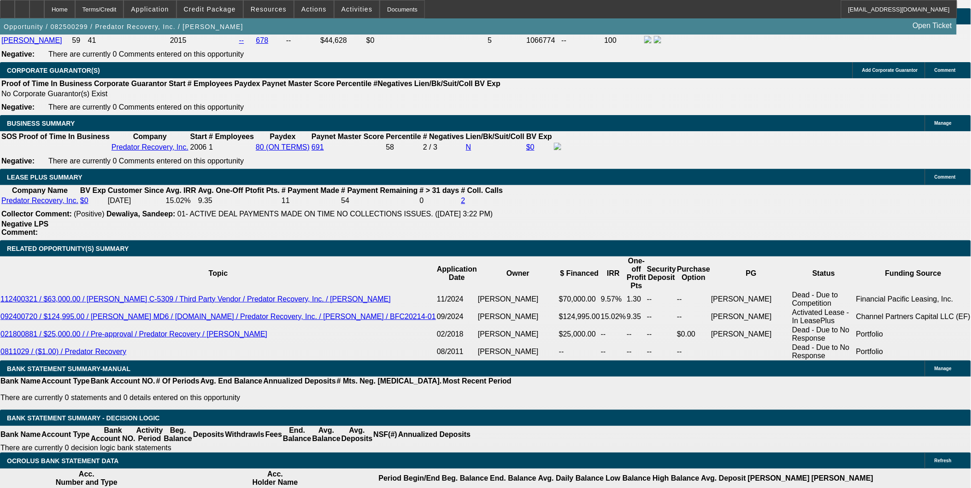
scroll to position [1434, 0]
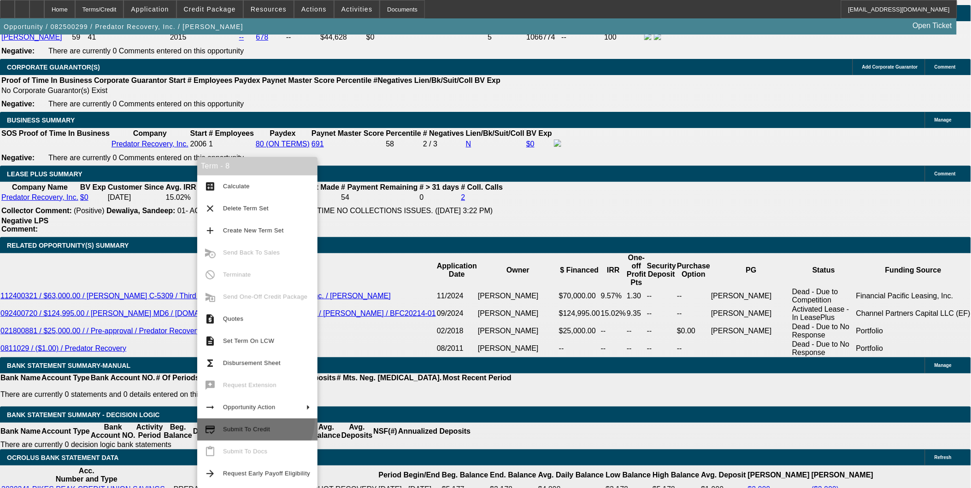
click at [254, 421] on button "credit_score Submit To Credit" at bounding box center [257, 430] width 120 height 22
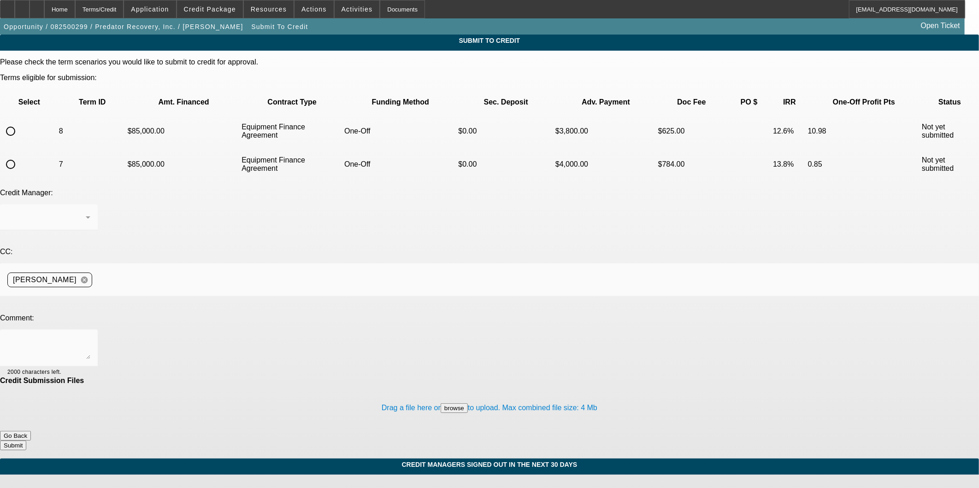
click at [20, 122] on input "radio" at bounding box center [10, 131] width 18 height 18
radio input "true"
click at [90, 337] on textarea at bounding box center [48, 348] width 83 height 22
type textarea "C"
type textarea "Please send to Finwise, thank you!"
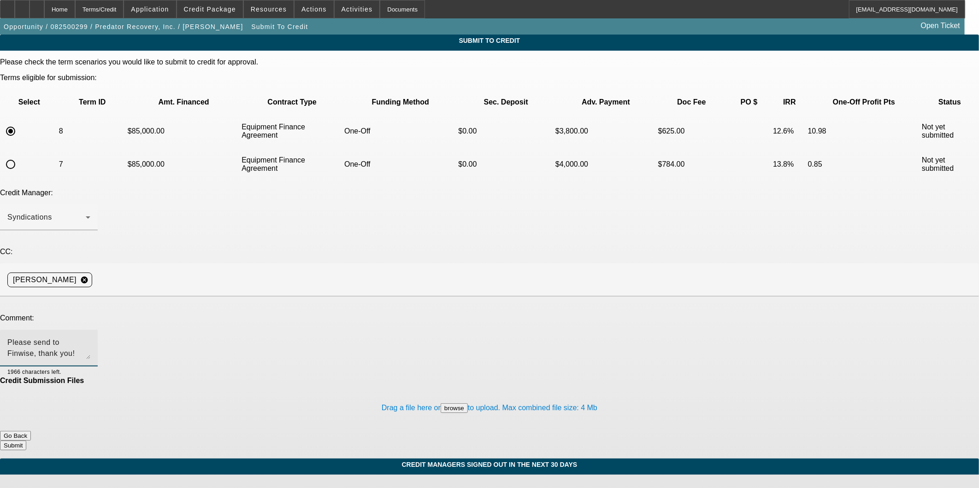
click at [26, 441] on button "Submit" at bounding box center [13, 446] width 26 height 10
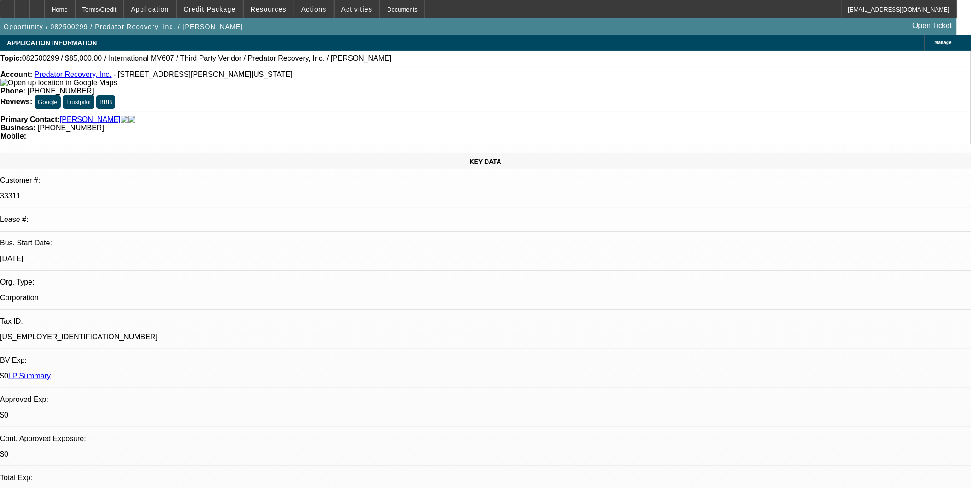
select select "0"
select select "6"
select select "0"
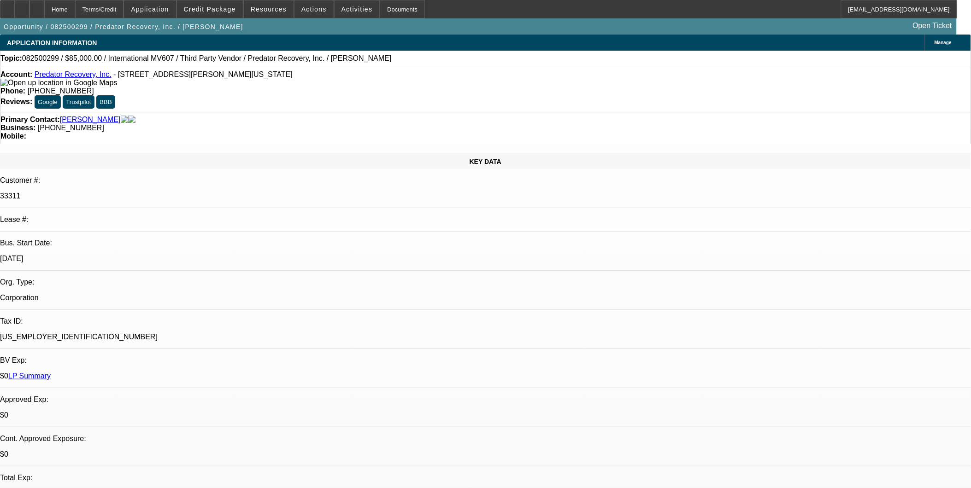
select select "0"
select select "6"
select select "0"
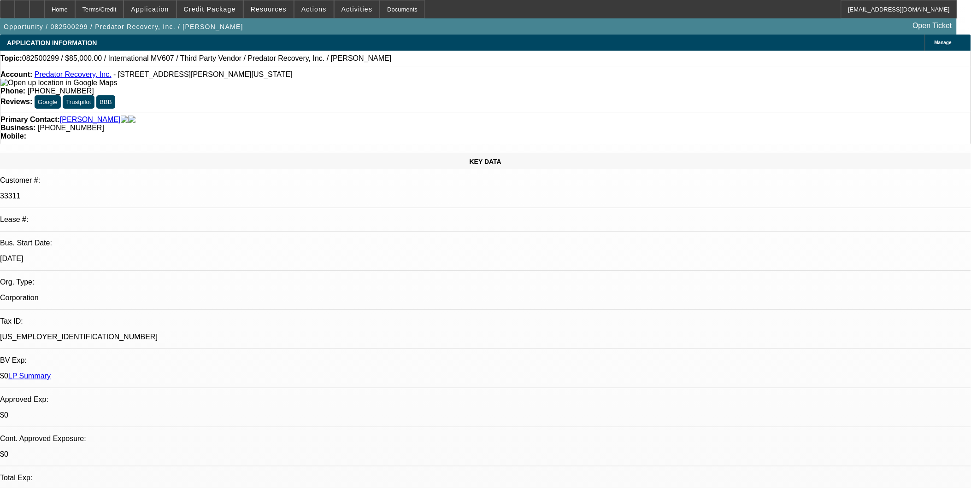
select select "0"
select select "6"
select select "0"
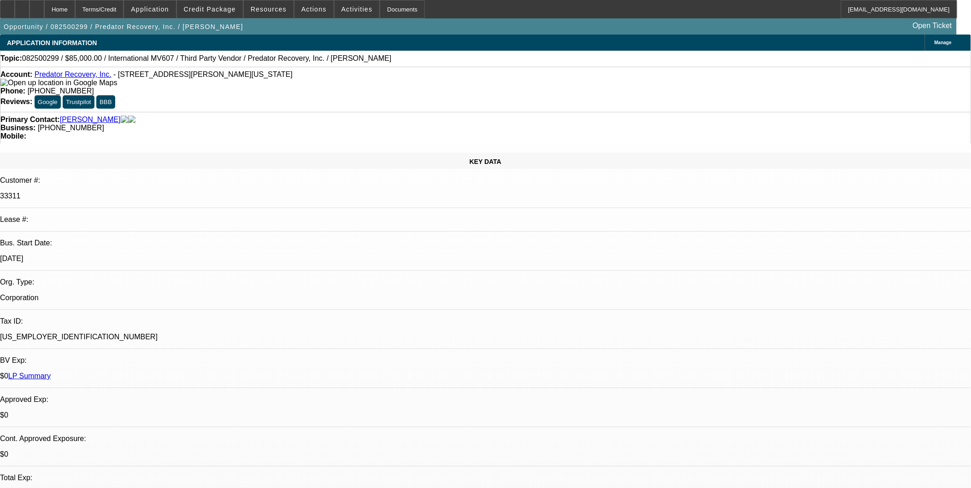
select select "6"
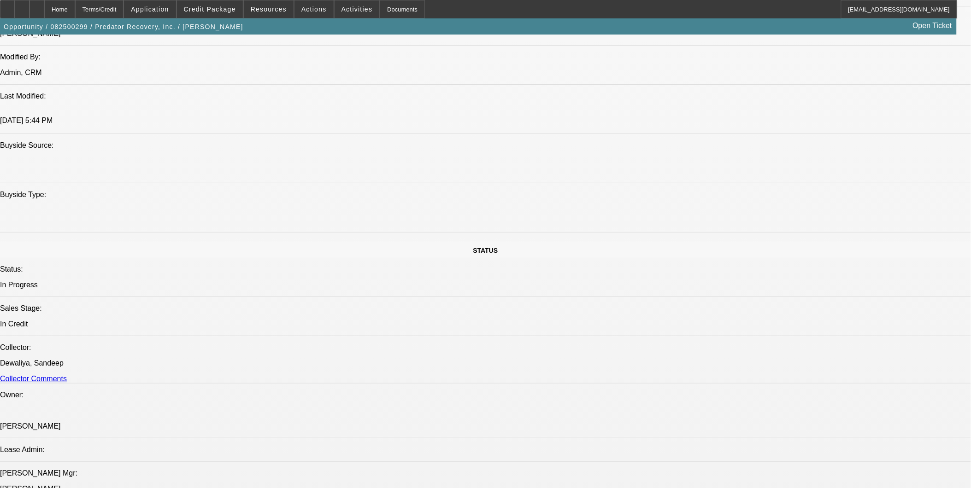
scroll to position [819, 0]
